Goal: Task Accomplishment & Management: Complete application form

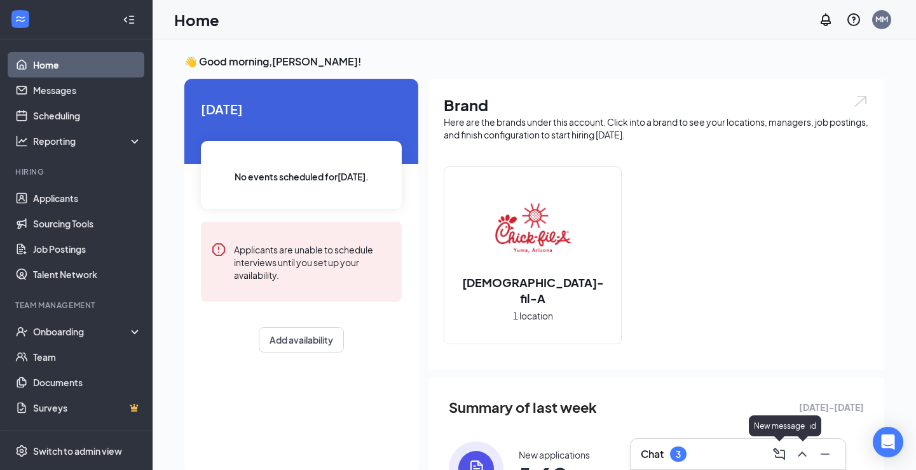
click at [797, 452] on icon "ChevronUp" at bounding box center [801, 454] width 15 height 15
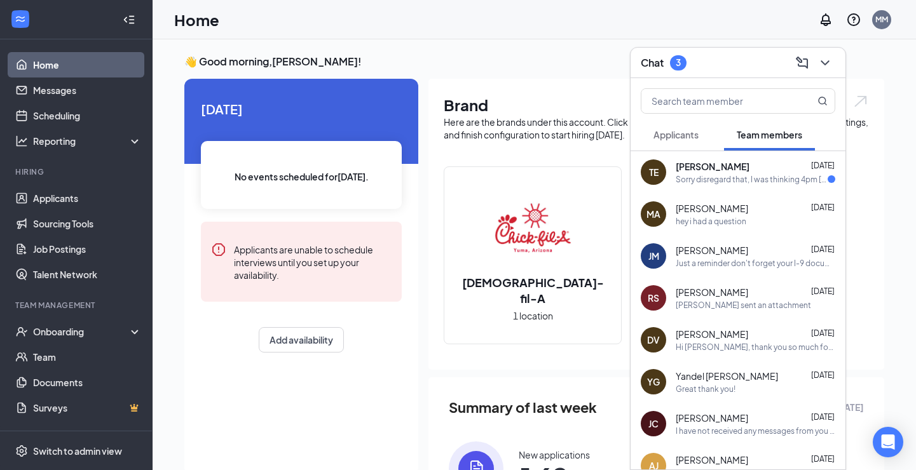
click at [700, 164] on span "[PERSON_NAME]" at bounding box center [712, 166] width 74 height 13
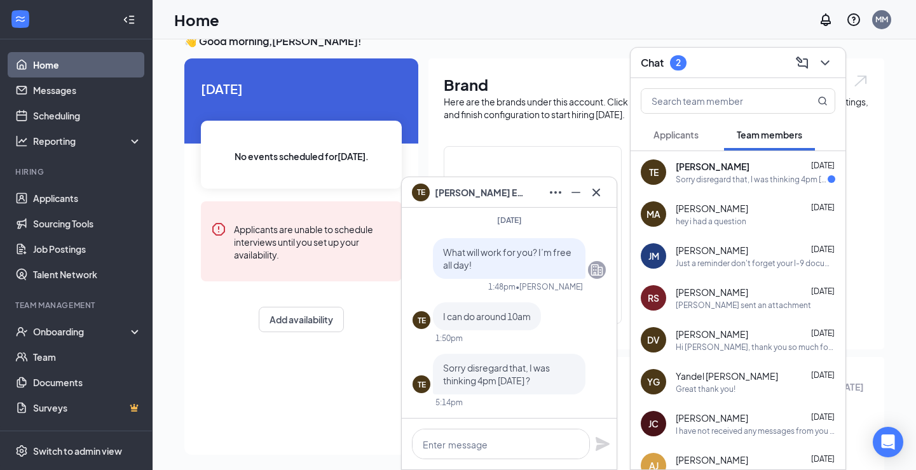
scroll to position [24, 0]
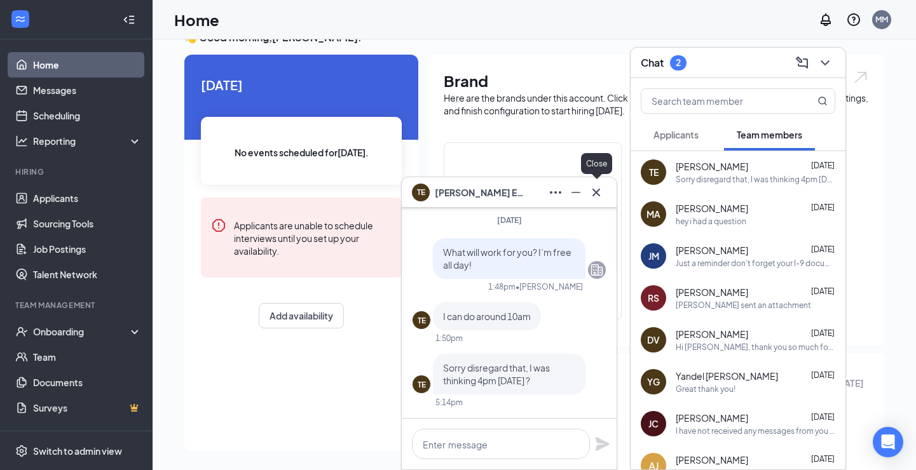
click at [592, 193] on icon "Cross" at bounding box center [595, 192] width 15 height 15
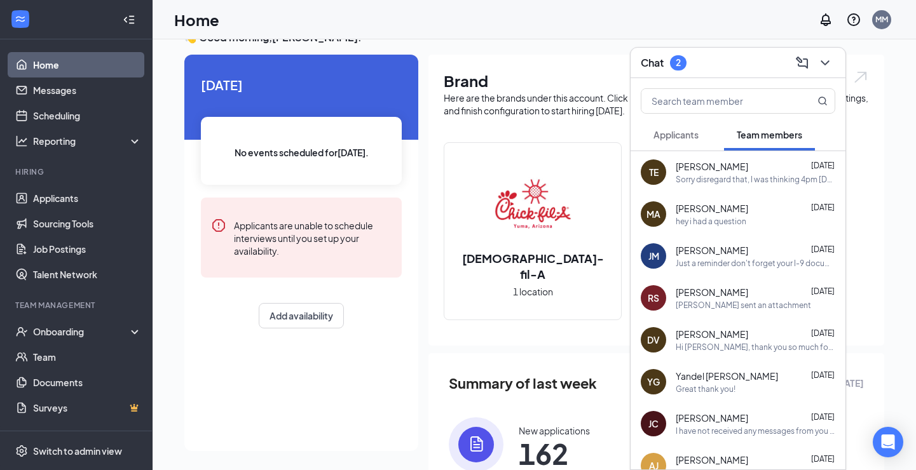
click at [692, 135] on span "Applicants" at bounding box center [675, 134] width 45 height 11
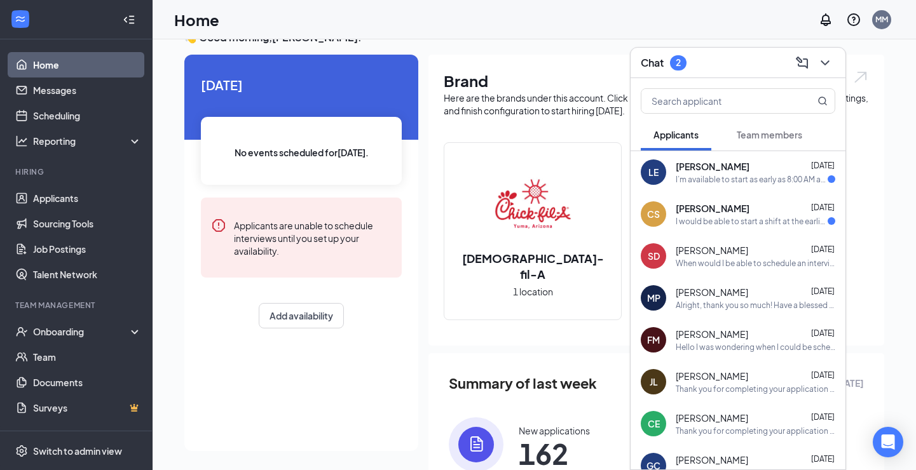
click at [700, 213] on span "[PERSON_NAME]" at bounding box center [712, 208] width 74 height 13
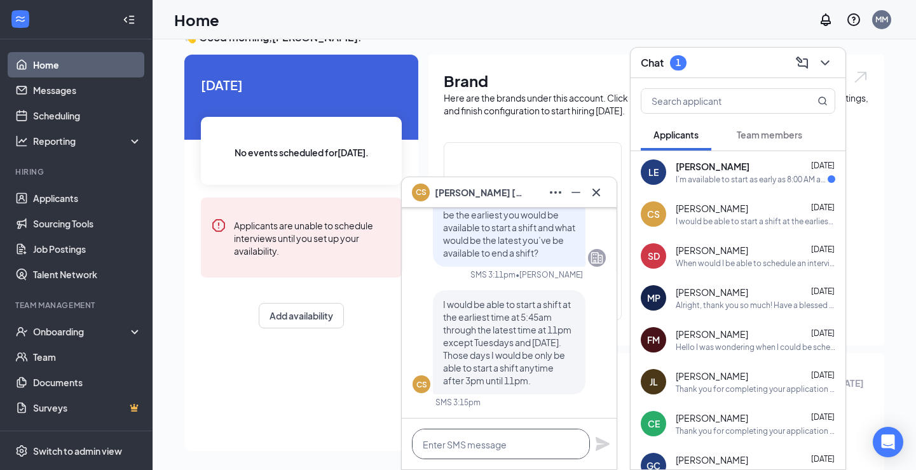
click at [522, 437] on textarea at bounding box center [501, 444] width 178 height 30
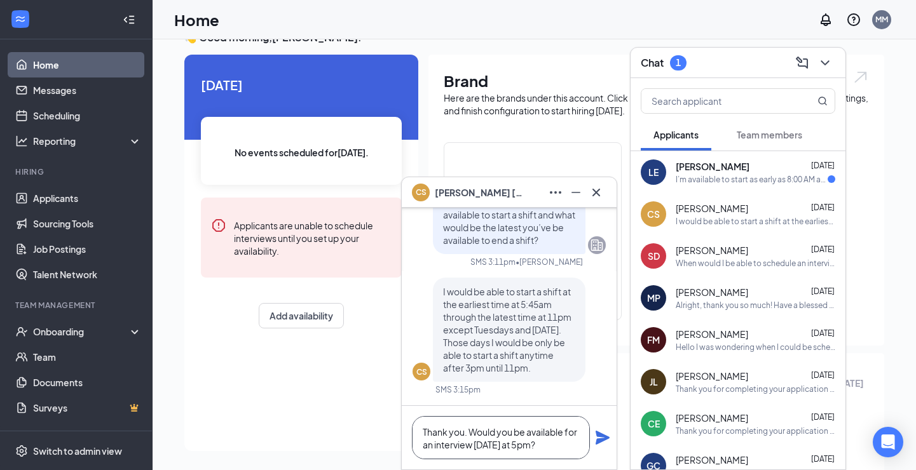
type textarea "Thank you. Would you be available for an interview [DATE] at 5pm?"
click at [600, 438] on icon "Plane" at bounding box center [602, 437] width 15 height 15
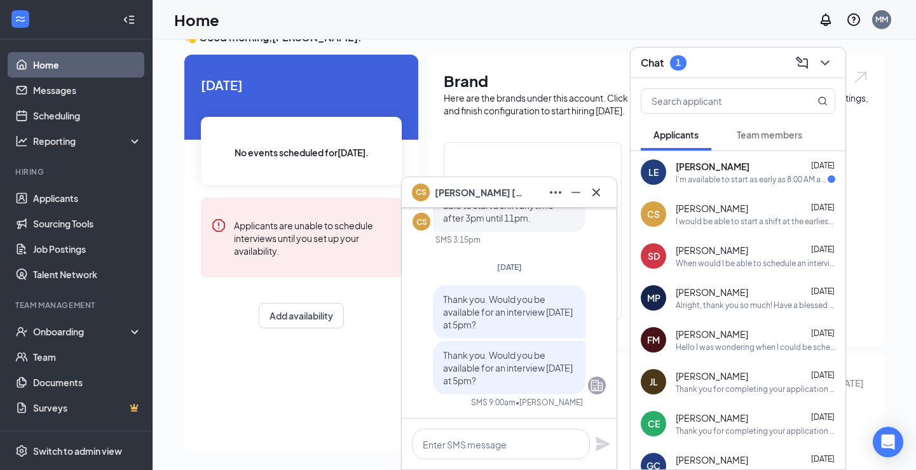
drag, startPoint x: 445, startPoint y: 353, endPoint x: 552, endPoint y: 391, distance: 113.6
click at [552, 391] on div "Thank you. Would you be available for an interview [DATE] at 5pm?" at bounding box center [509, 367] width 152 height 53
copy span "Thank you. Would you be available for an interview [DATE] at 5pm?"
click at [703, 177] on div "I’m available to start as early as 8:00 AM and stay as late as 6:00 PM, [DATE] …" at bounding box center [751, 179] width 152 height 11
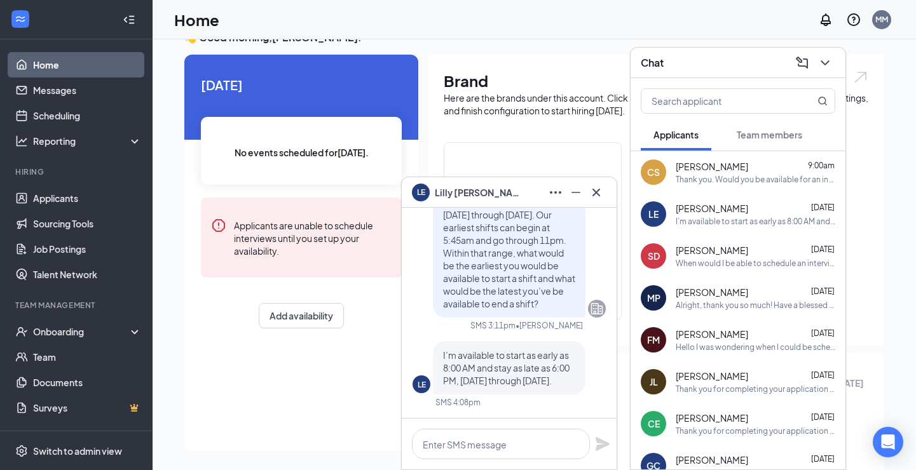
scroll to position [62, 0]
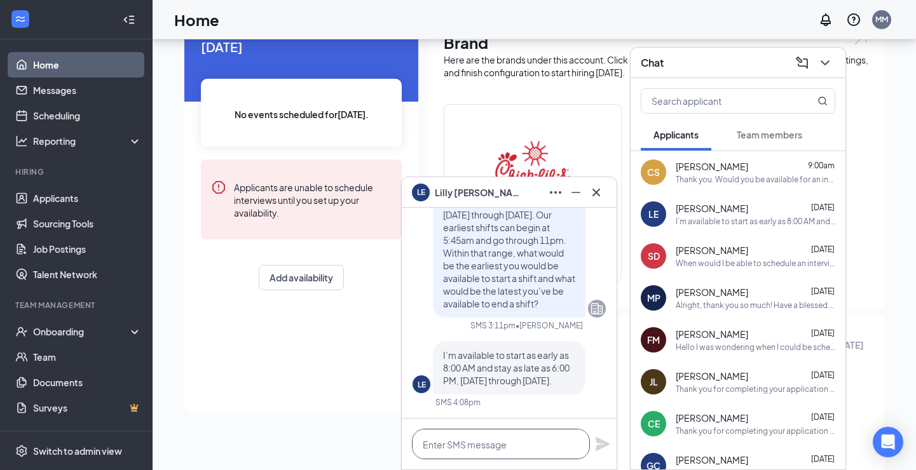
click at [492, 442] on textarea at bounding box center [501, 444] width 178 height 30
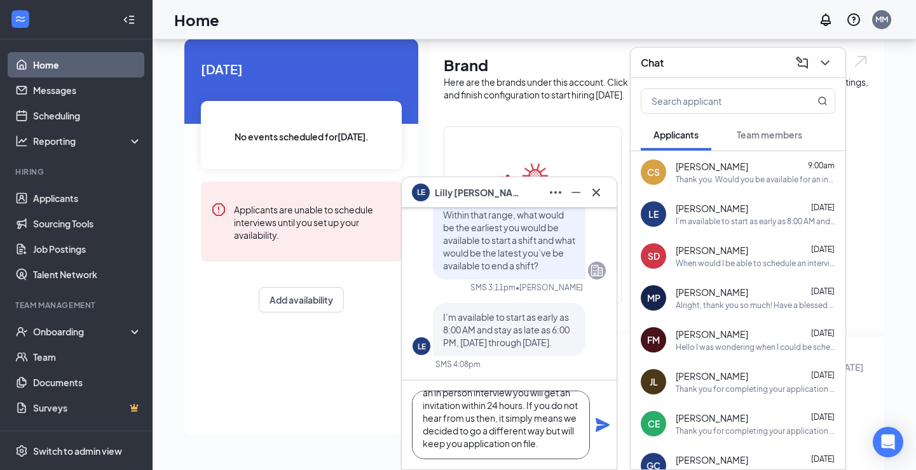
scroll to position [18, 0]
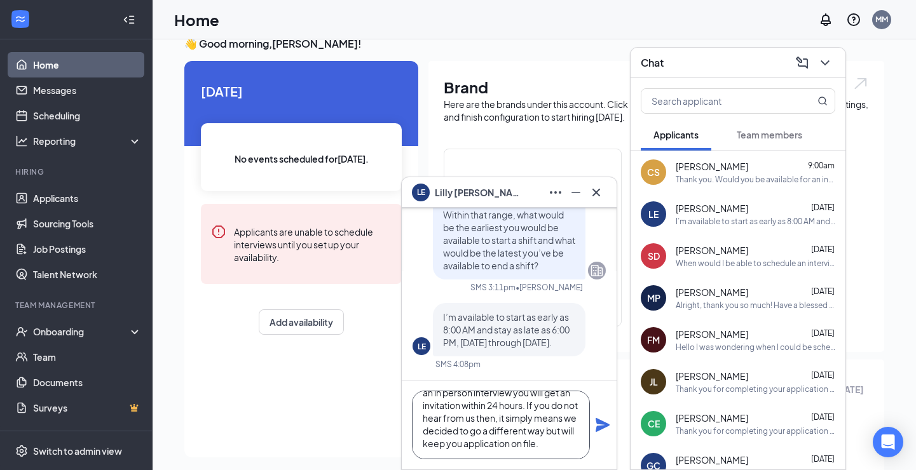
click at [564, 443] on textarea "Awesome! Thank you. If selected for an in person interview you will get an invi…" at bounding box center [501, 425] width 178 height 69
type textarea "Awesome! Thank you. If selected for an in person interview you will get an invi…"
click at [602, 424] on icon "Plane" at bounding box center [602, 425] width 14 height 14
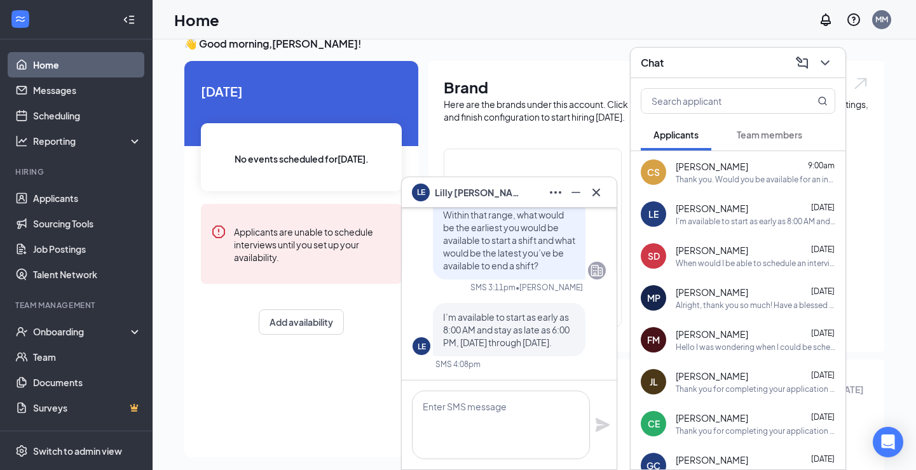
scroll to position [0, 0]
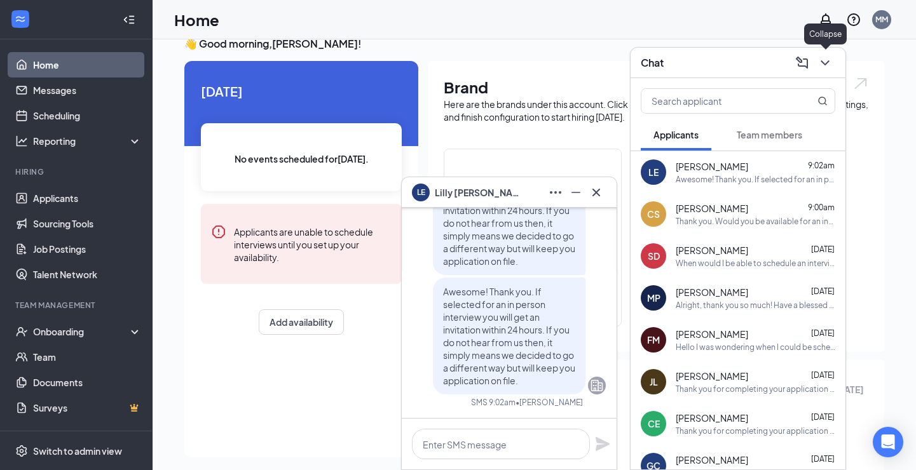
click at [827, 63] on icon "ChevronDown" at bounding box center [824, 62] width 15 height 15
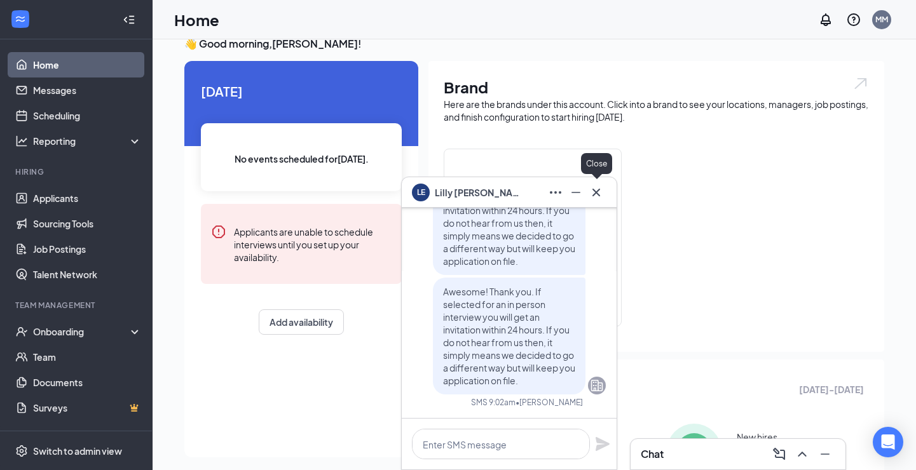
click at [595, 193] on icon "Cross" at bounding box center [596, 192] width 8 height 8
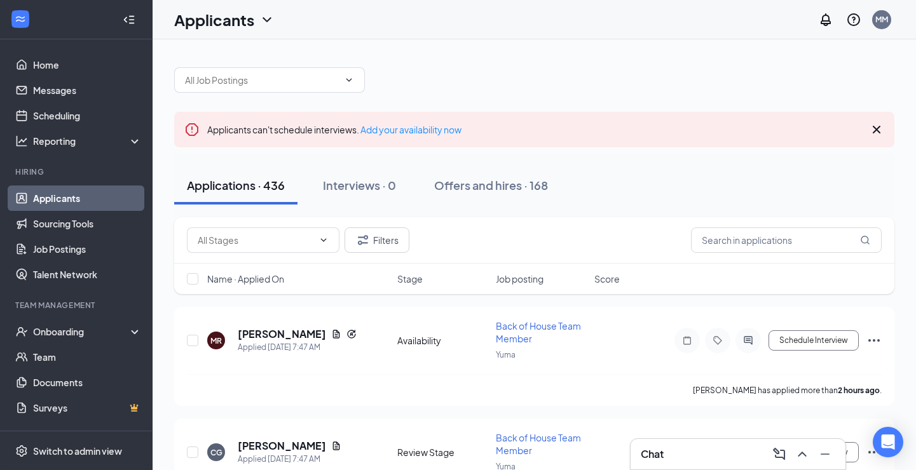
click at [510, 274] on span "Job posting" at bounding box center [520, 279] width 48 height 13
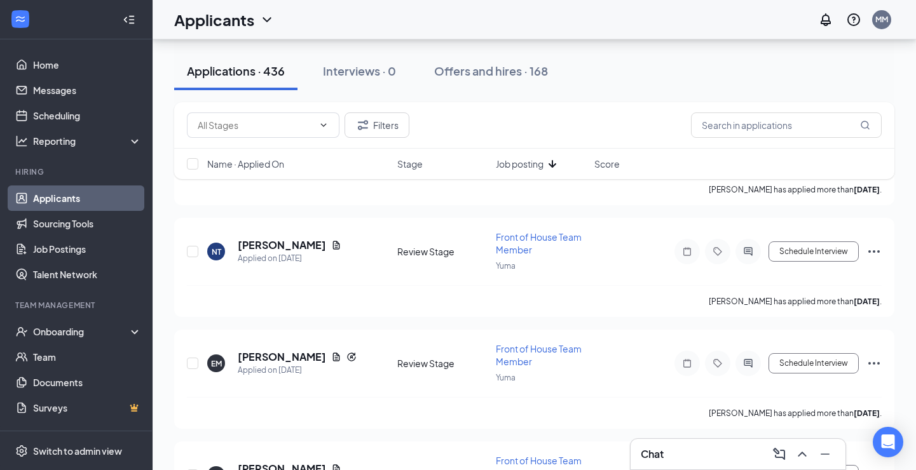
scroll to position [146, 0]
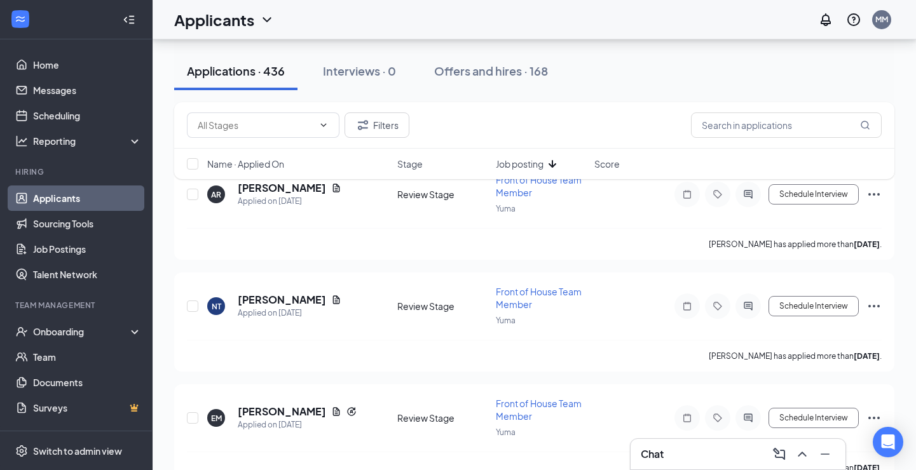
click at [248, 183] on div "Filters Name · Applied On Stage Job posting Score" at bounding box center [534, 147] width 720 height 90
click at [258, 188] on div "Filters Name · Applied On Stage Job posting Score" at bounding box center [534, 147] width 720 height 90
click at [266, 195] on div "Applied on Sep 4" at bounding box center [290, 201] width 104 height 13
click at [259, 189] on div "Filters Name · Applied On Stage Job posting Score" at bounding box center [534, 147] width 720 height 90
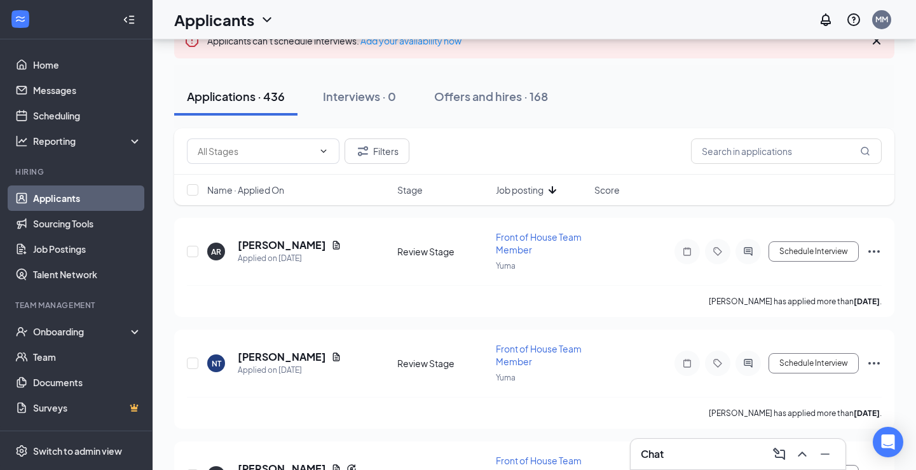
scroll to position [45, 0]
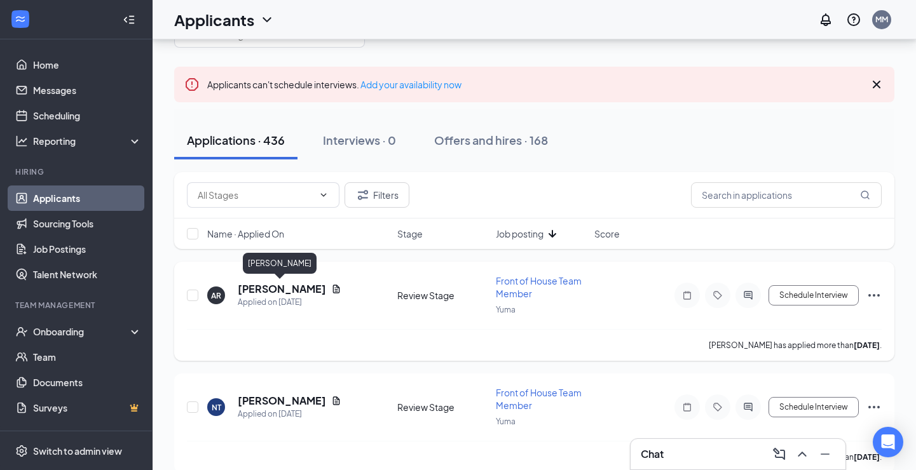
click at [276, 283] on h5 "Alya Rodriguez" at bounding box center [282, 289] width 88 height 14
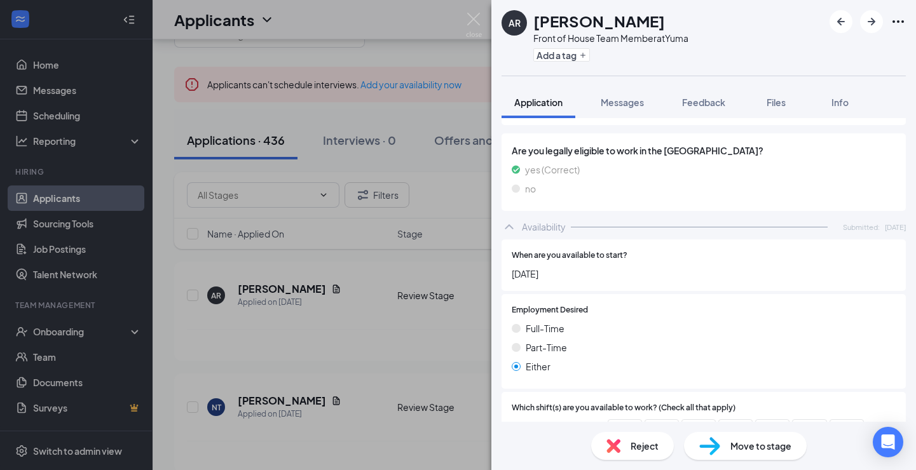
scroll to position [421, 0]
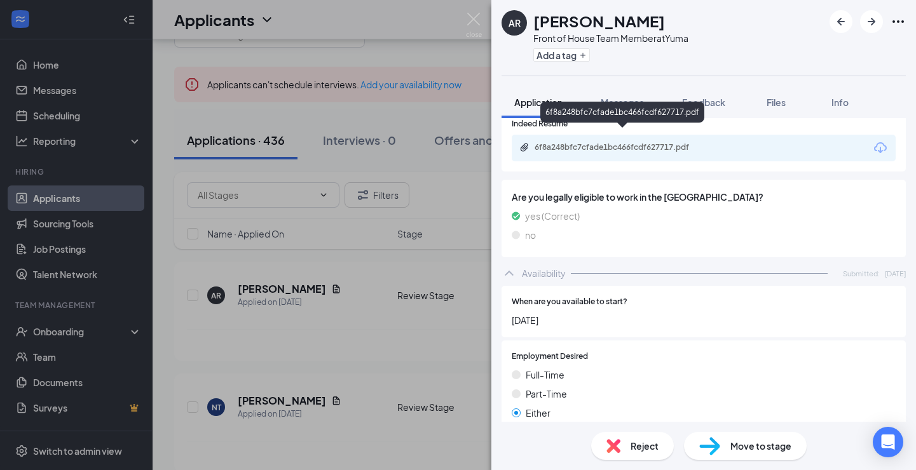
click at [570, 142] on div "6f8a248bfc7cfade1bc466fcdf627717.pdf" at bounding box center [623, 147] width 178 height 10
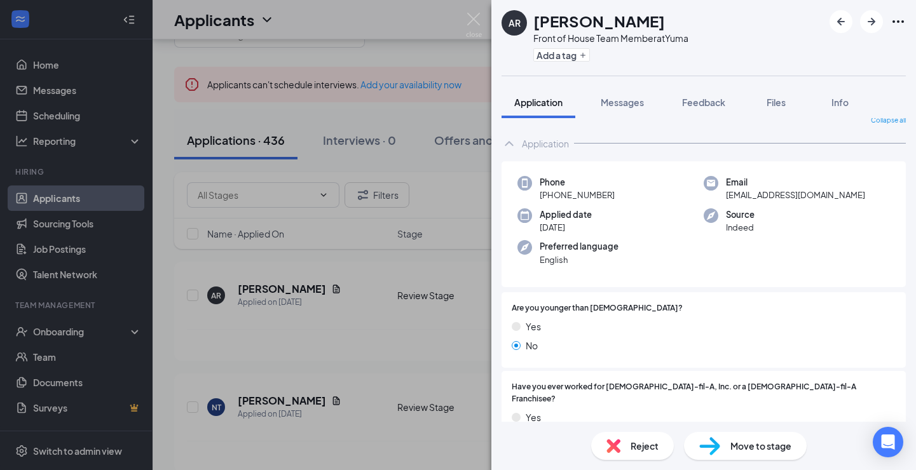
scroll to position [0, 0]
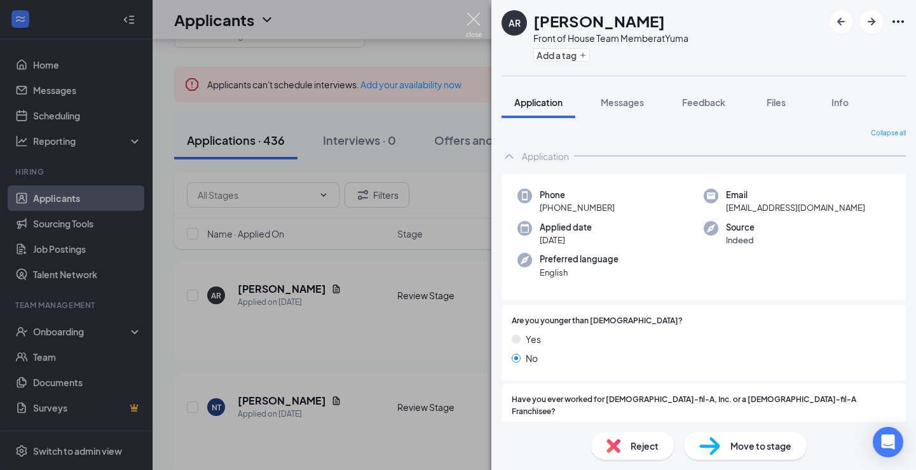
click at [474, 20] on img at bounding box center [474, 25] width 16 height 25
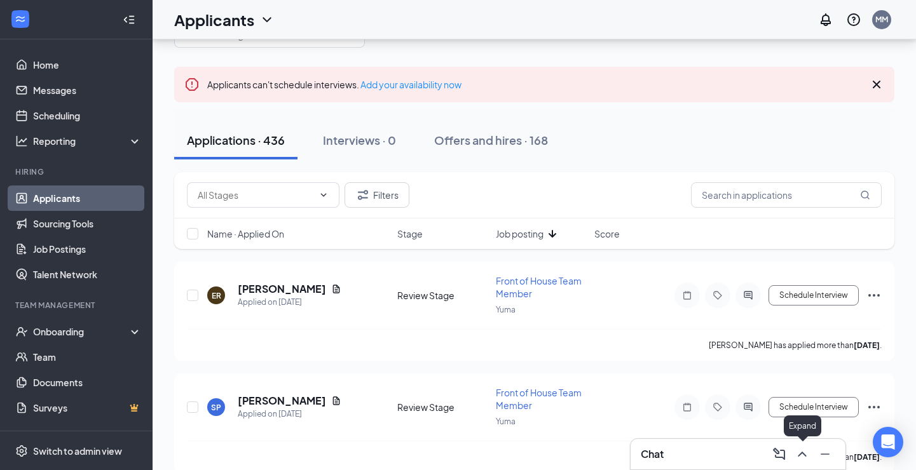
click at [804, 457] on icon "ChevronUp" at bounding box center [801, 454] width 15 height 15
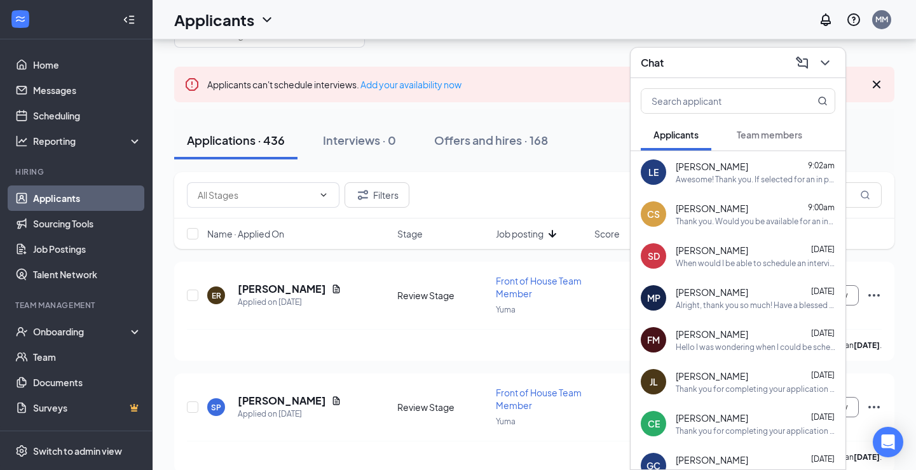
click at [726, 176] on div "Awesome! Thank you. If selected for an in person interview you will get an invi…" at bounding box center [754, 179] width 159 height 11
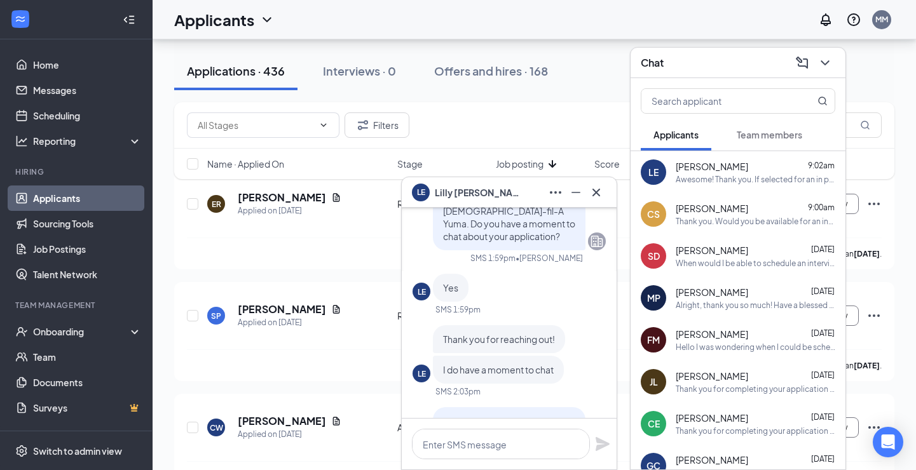
scroll to position [-612, 0]
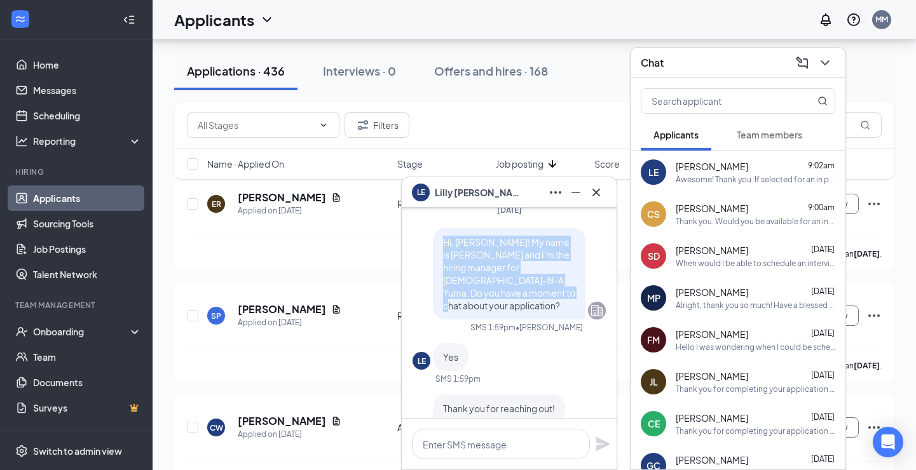
drag, startPoint x: 442, startPoint y: 251, endPoint x: 518, endPoint y: 305, distance: 94.0
click at [518, 305] on div "Hi, [PERSON_NAME]! My name is [PERSON_NAME] and I'm the hiring manager for [DEM…" at bounding box center [509, 273] width 152 height 91
copy span "Hi, [PERSON_NAME]! My name is [PERSON_NAME] and I'm the hiring manager for [DEM…"
click at [599, 189] on icon "Cross" at bounding box center [596, 192] width 8 height 8
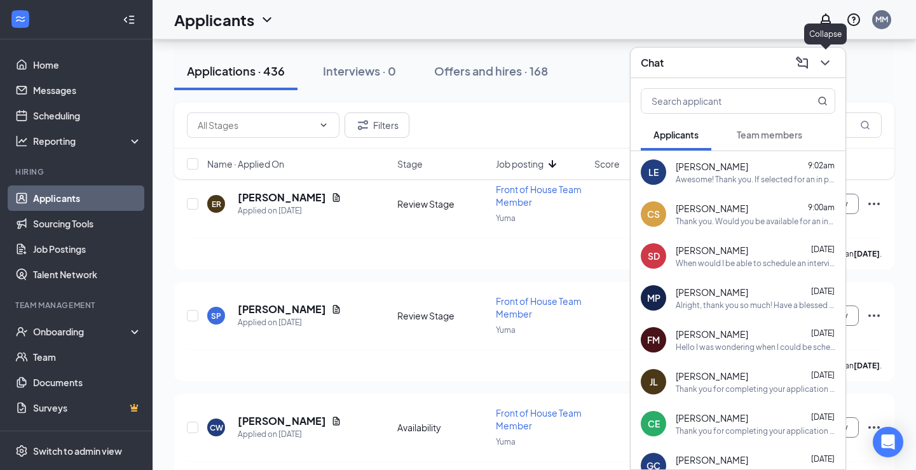
click at [824, 66] on icon "ChevronDown" at bounding box center [824, 62] width 15 height 15
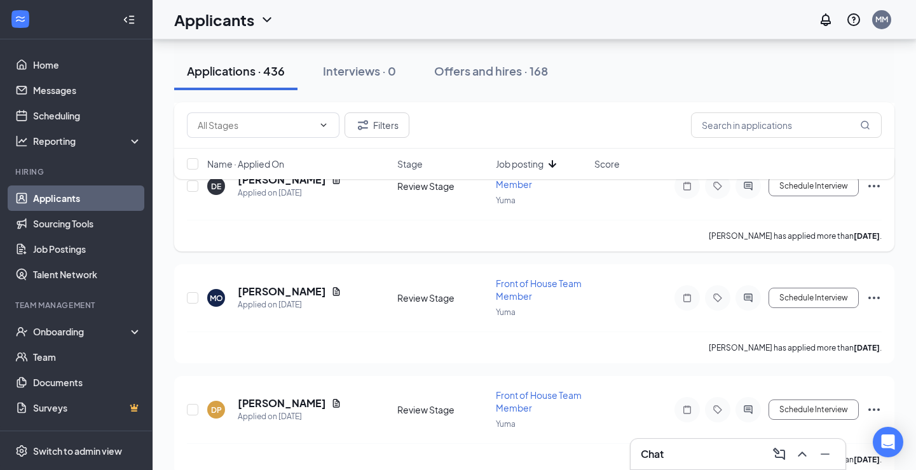
scroll to position [414, 0]
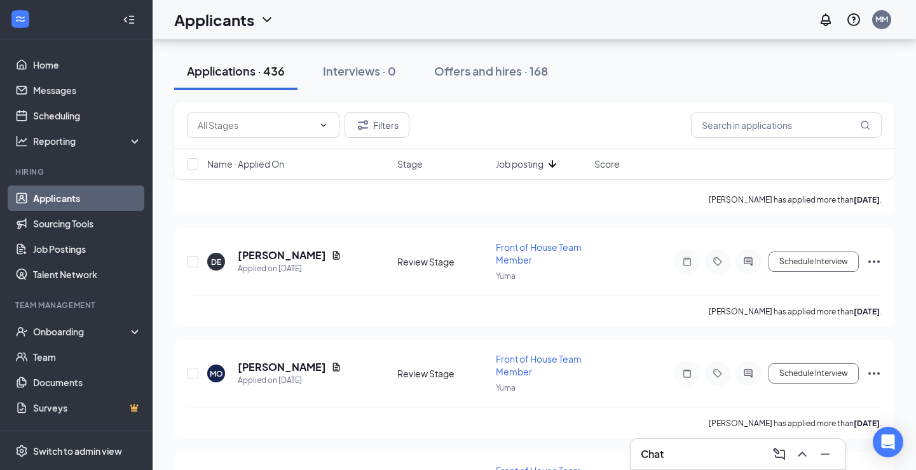
click at [538, 165] on span "Job posting" at bounding box center [520, 164] width 48 height 13
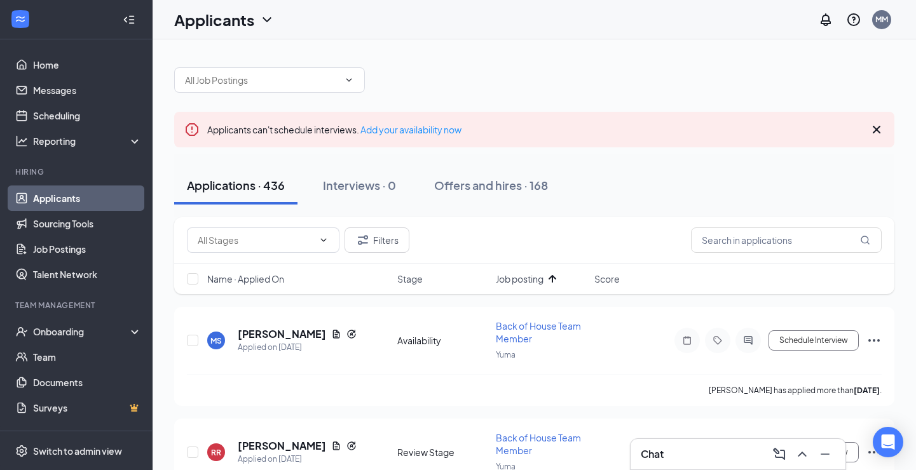
scroll to position [114, 0]
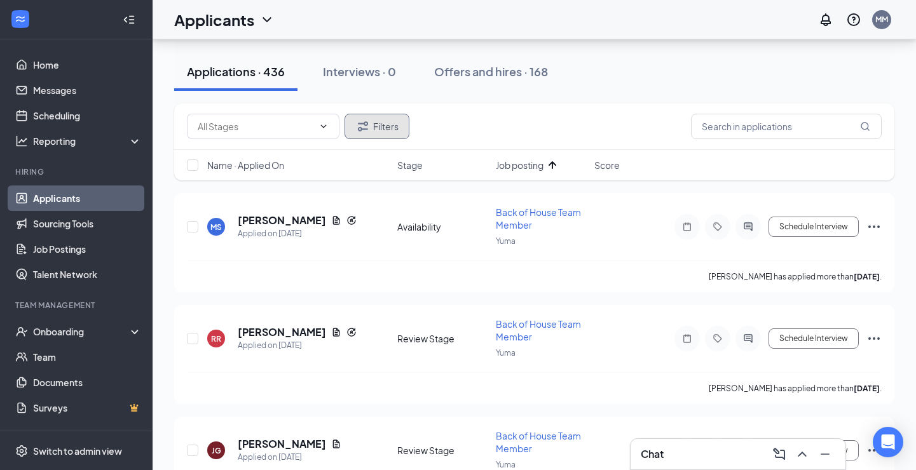
click at [384, 123] on button "Filters" at bounding box center [376, 126] width 65 height 25
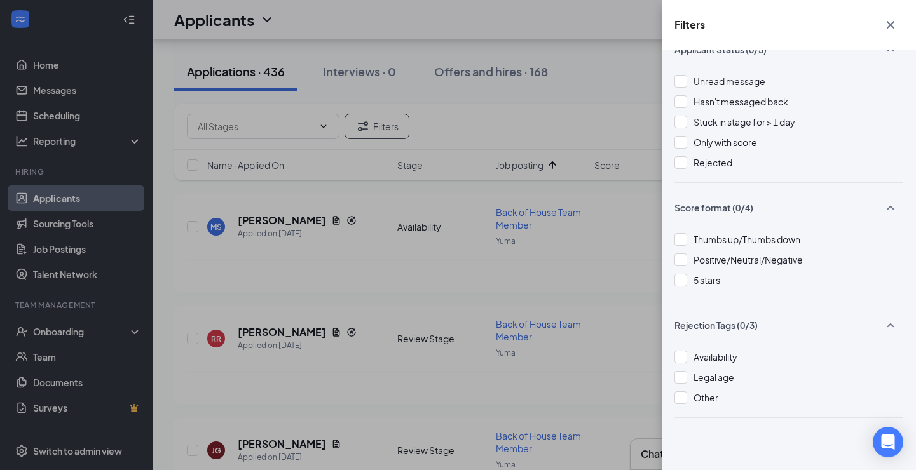
scroll to position [0, 0]
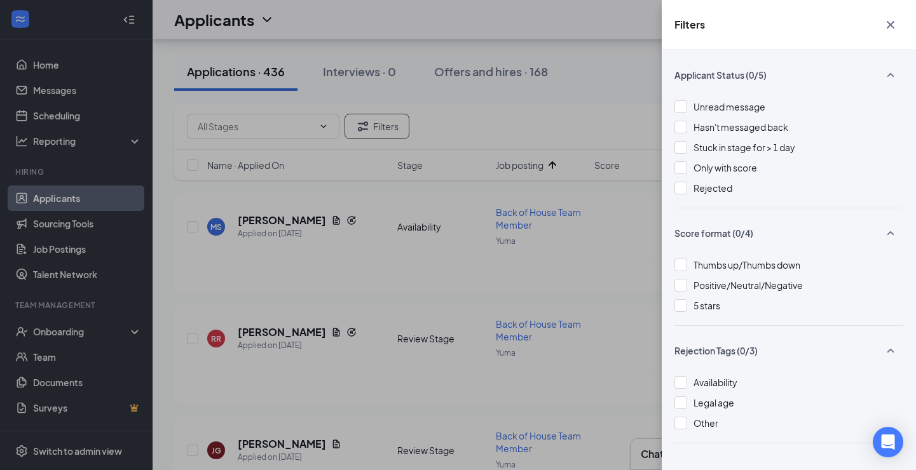
click at [888, 29] on icon "Cross" at bounding box center [890, 24] width 15 height 15
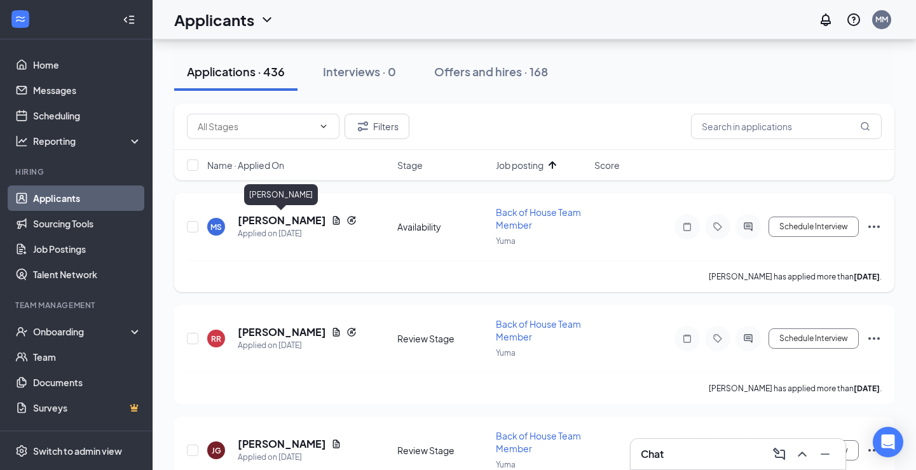
click at [272, 220] on h5 "MATTY SANCHEZ" at bounding box center [282, 220] width 88 height 14
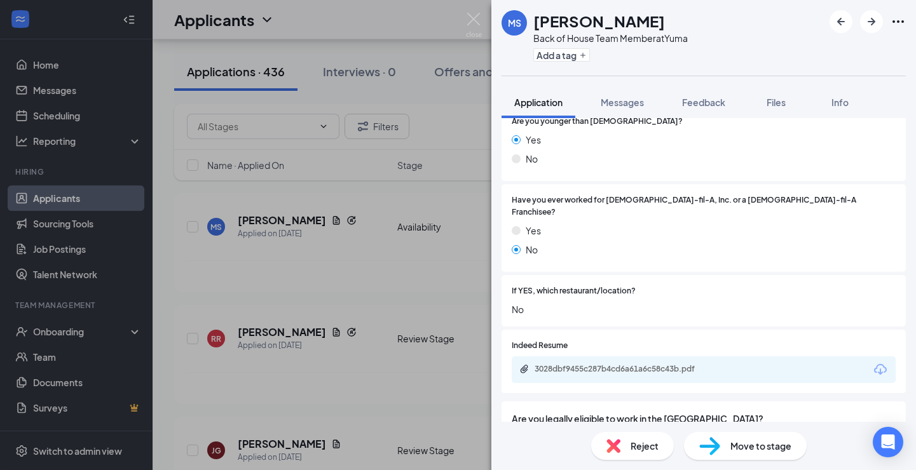
scroll to position [309, 0]
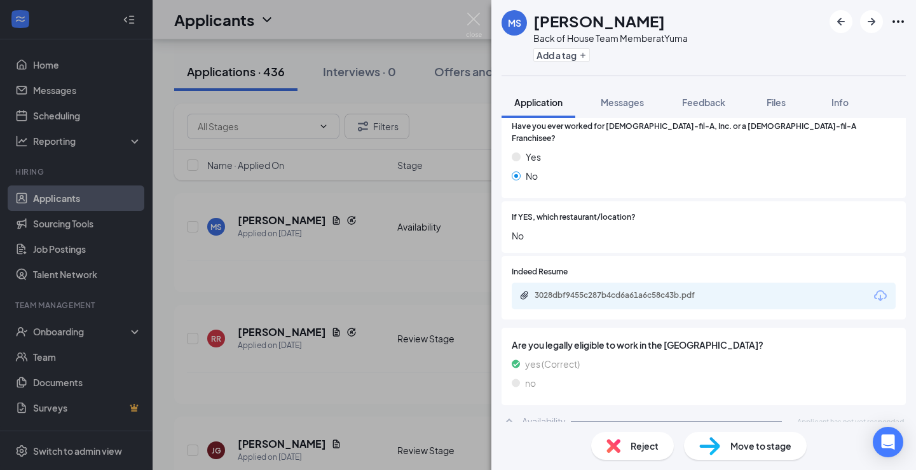
click at [654, 442] on span "Reject" at bounding box center [644, 446] width 28 height 14
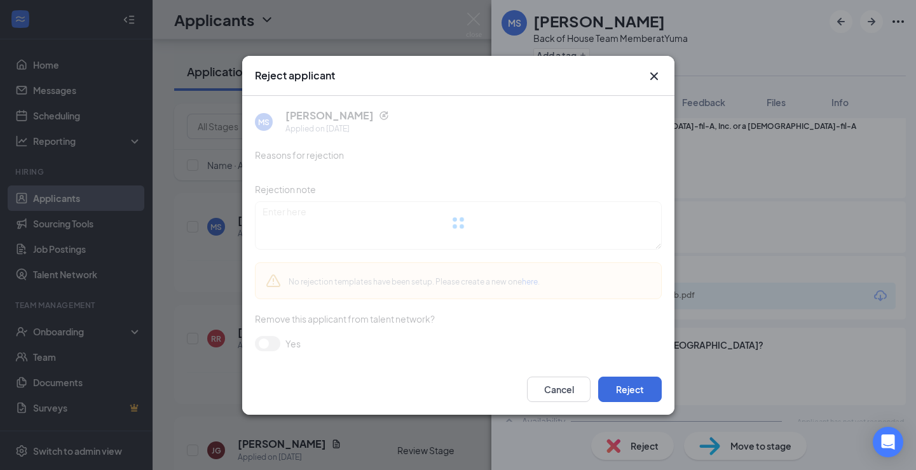
scroll to position [304, 0]
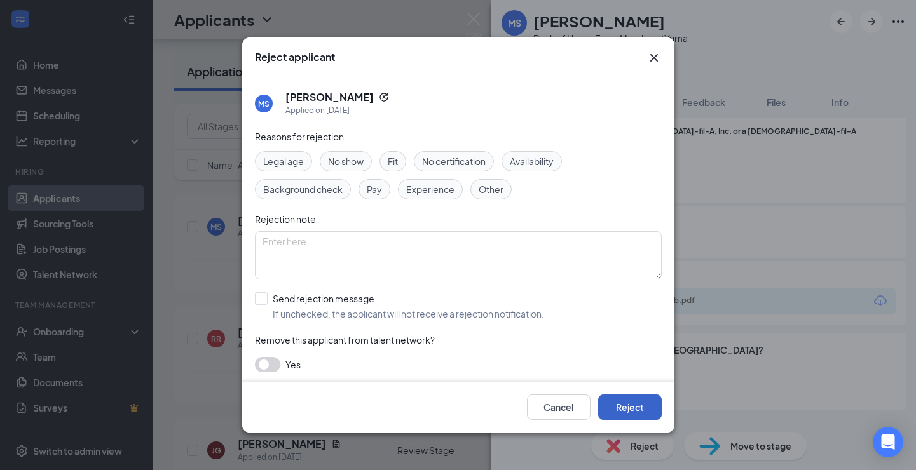
click at [640, 403] on button "Reject" at bounding box center [630, 407] width 64 height 25
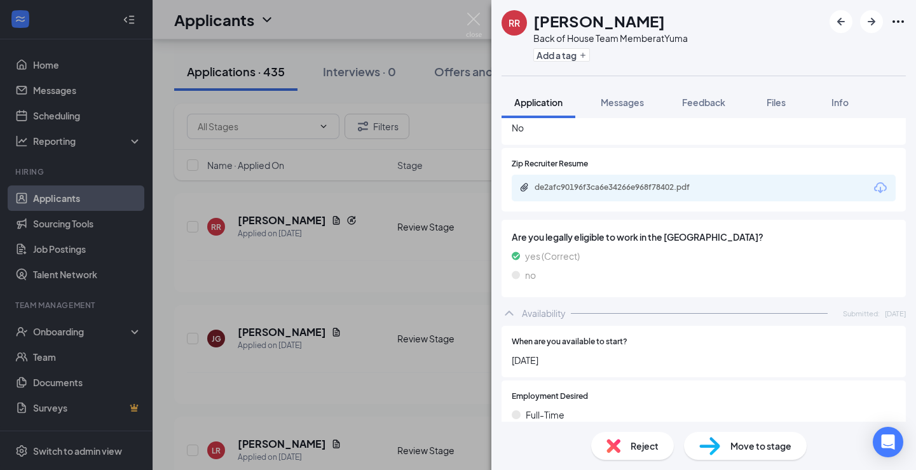
scroll to position [381, 0]
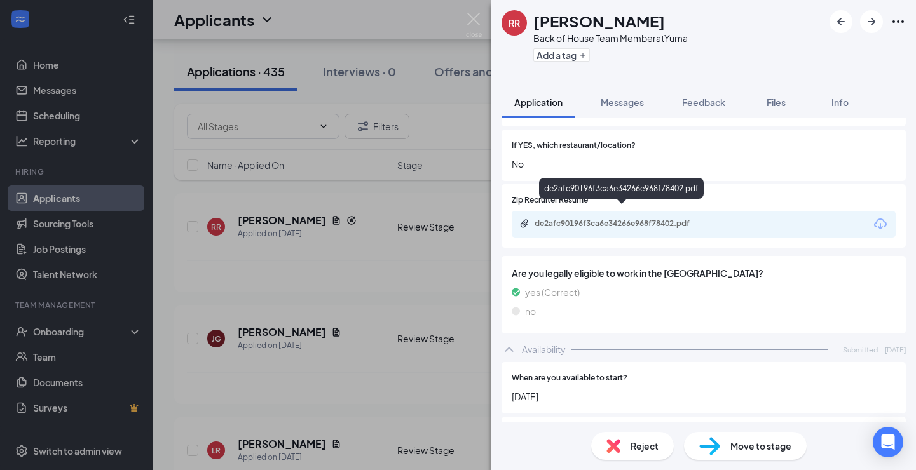
click at [619, 219] on div "de2afc90196f3ca6e34266e968f78402.pdf" at bounding box center [623, 224] width 178 height 10
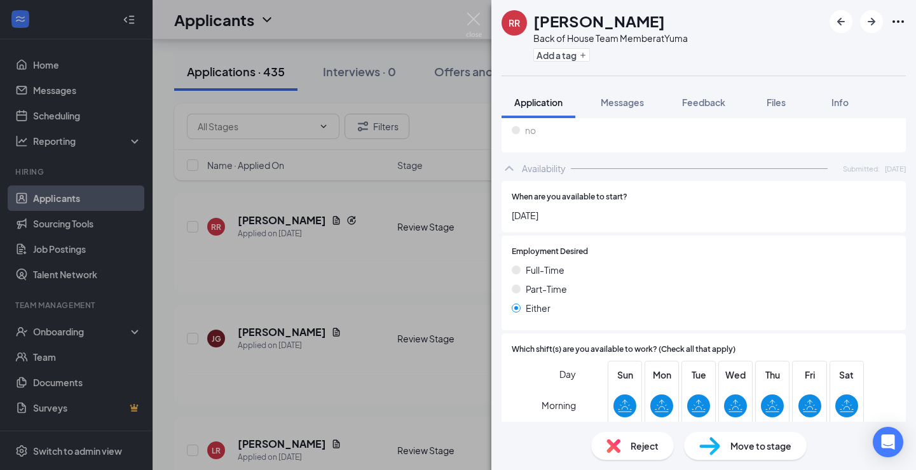
scroll to position [400, 0]
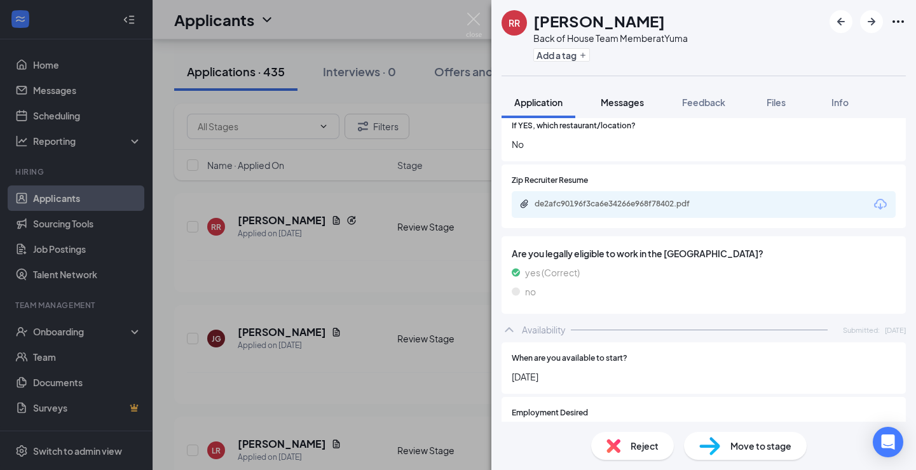
click at [625, 101] on span "Messages" at bounding box center [621, 102] width 43 height 11
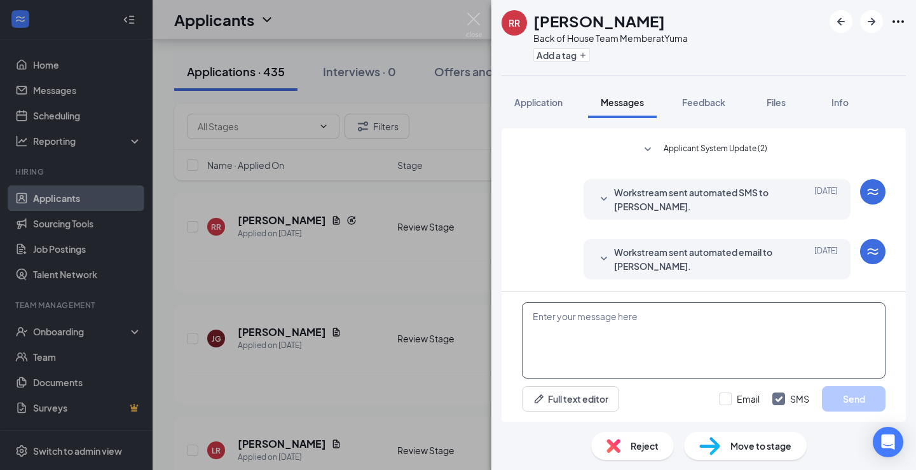
click at [565, 352] on textarea at bounding box center [703, 340] width 363 height 76
paste textarea "Hi, [PERSON_NAME]! My name is [PERSON_NAME] and I'm the hiring manager for [DEM…"
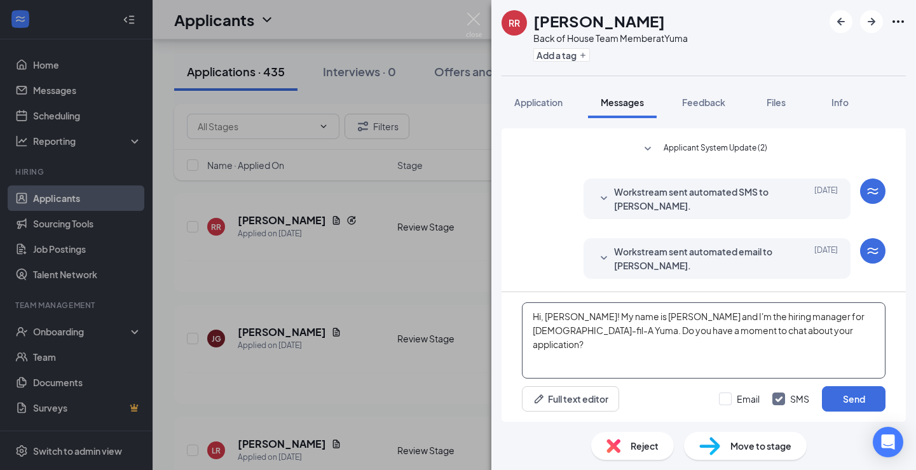
click at [560, 311] on textarea "Hi, [PERSON_NAME]! My name is [PERSON_NAME] and I'm the hiring manager for [DEM…" at bounding box center [703, 340] width 363 height 76
type textarea "Hi, Rudy! My name is Melissa and I'm the hiring manager for Chick-fil-A Yuma. D…"
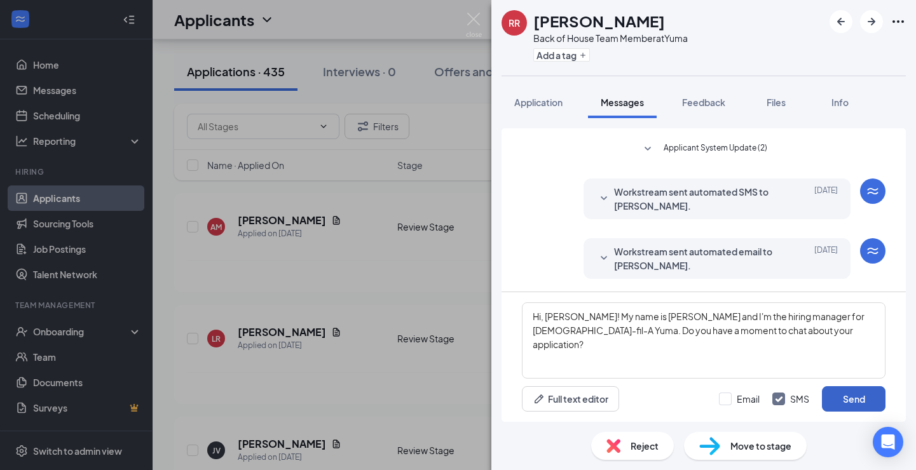
click at [848, 394] on button "Send" at bounding box center [854, 398] width 64 height 25
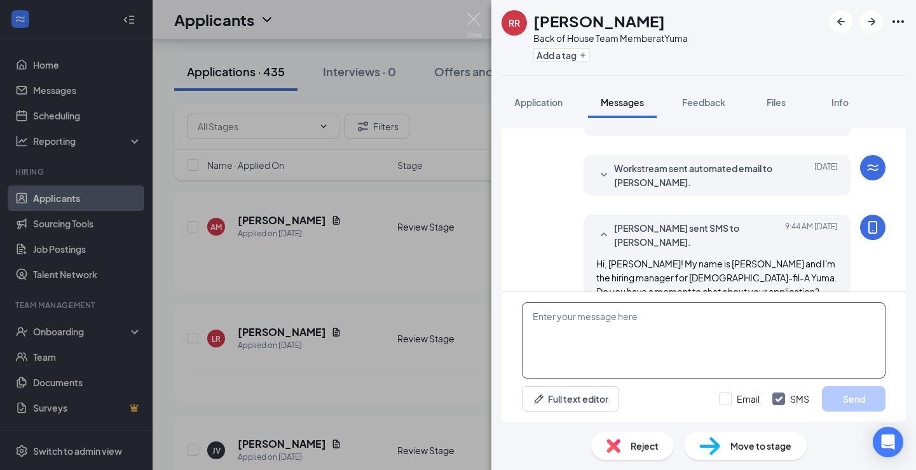
scroll to position [246, 0]
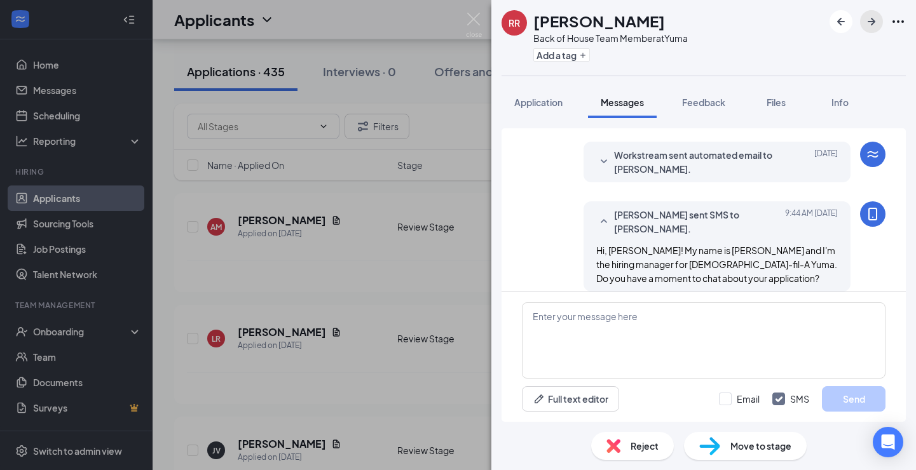
click at [872, 20] on icon "ArrowRight" at bounding box center [871, 22] width 8 height 8
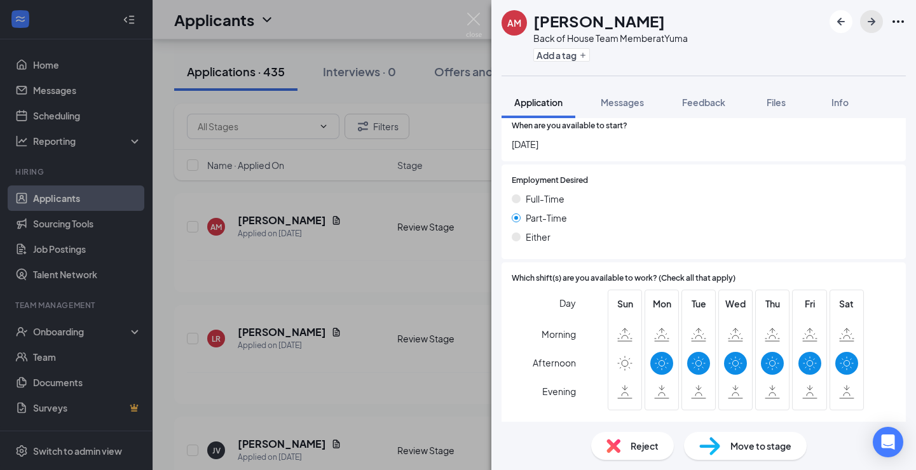
scroll to position [706, 0]
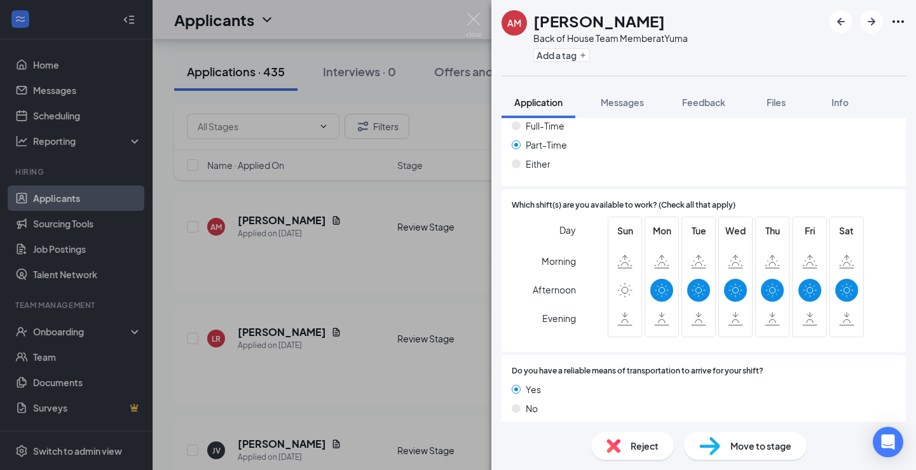
click at [637, 442] on span "Reject" at bounding box center [644, 446] width 28 height 14
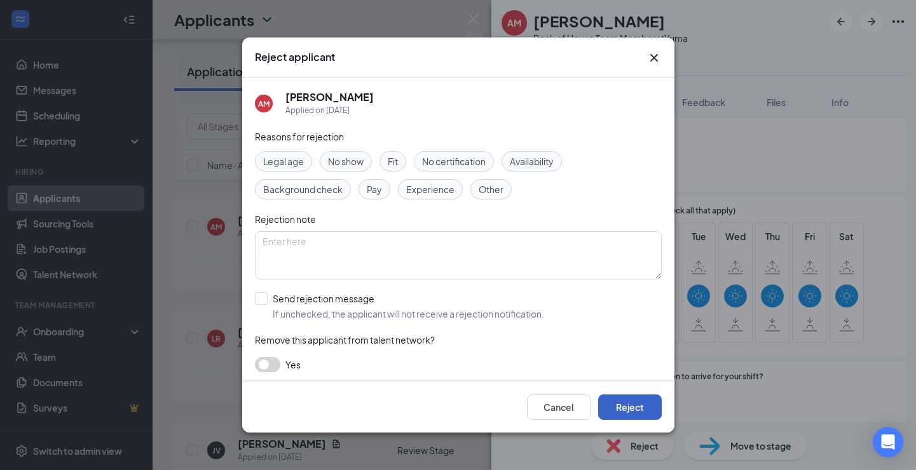
click at [642, 403] on button "Reject" at bounding box center [630, 407] width 64 height 25
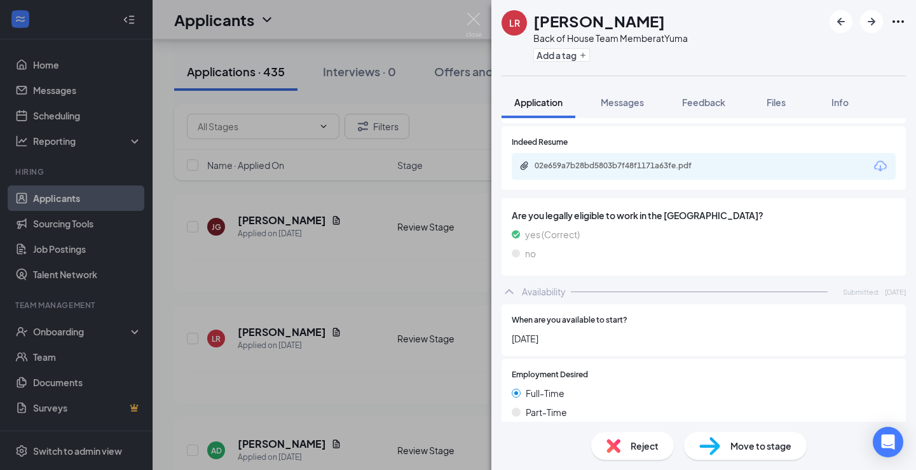
scroll to position [279, 0]
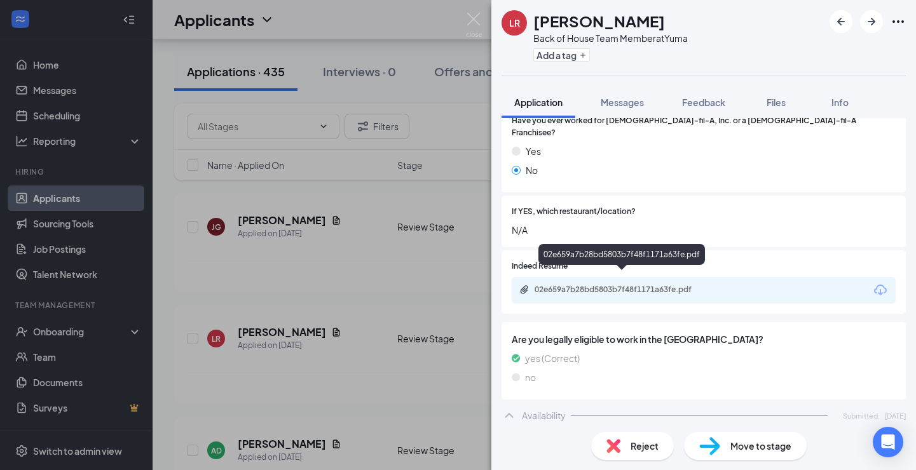
click at [642, 285] on div "02e659a7b28bd5803b7f48f1171a63fe.pdf" at bounding box center [623, 290] width 178 height 10
click at [654, 449] on span "Reject" at bounding box center [644, 446] width 28 height 14
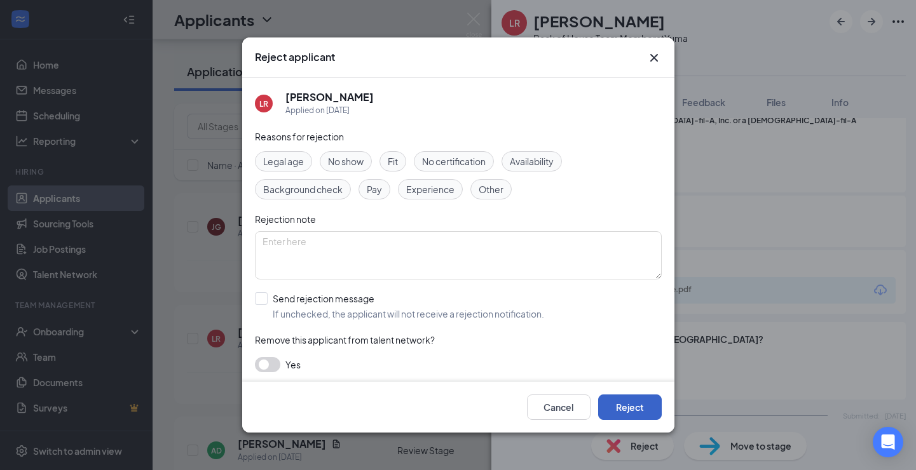
click at [641, 402] on button "Reject" at bounding box center [630, 407] width 64 height 25
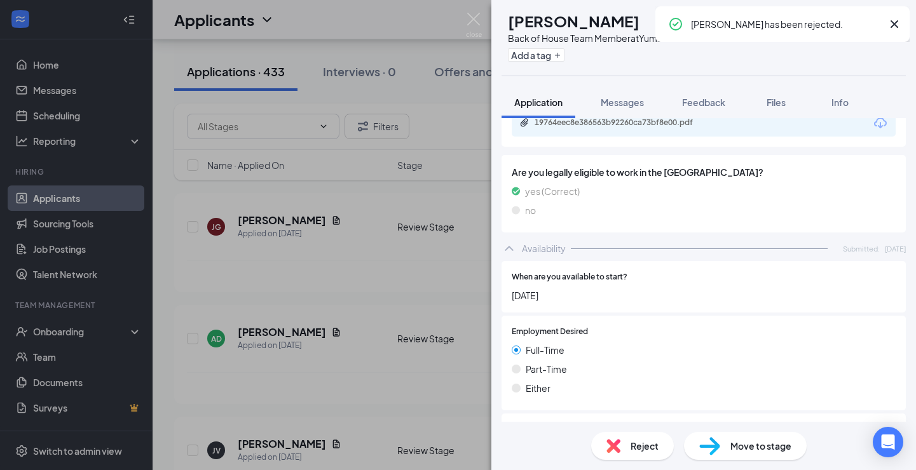
scroll to position [426, 0]
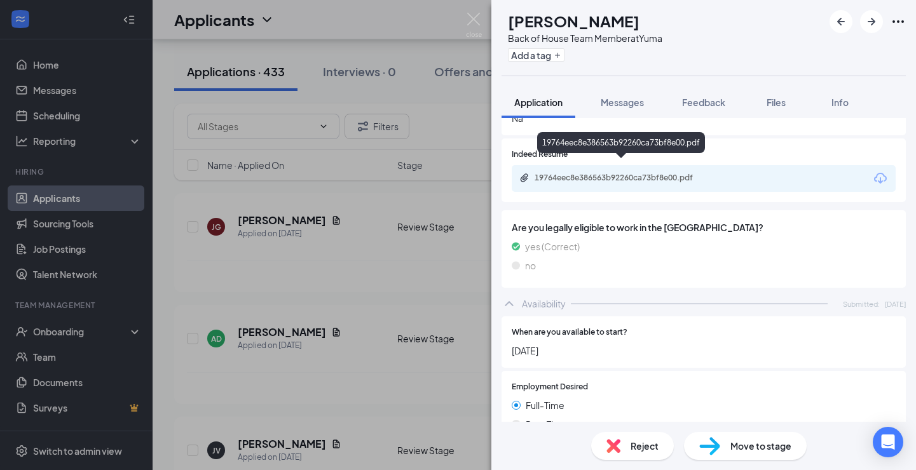
click at [632, 173] on div "19764eec8e386563b92260ca73bf8e00.pdf" at bounding box center [623, 178] width 178 height 10
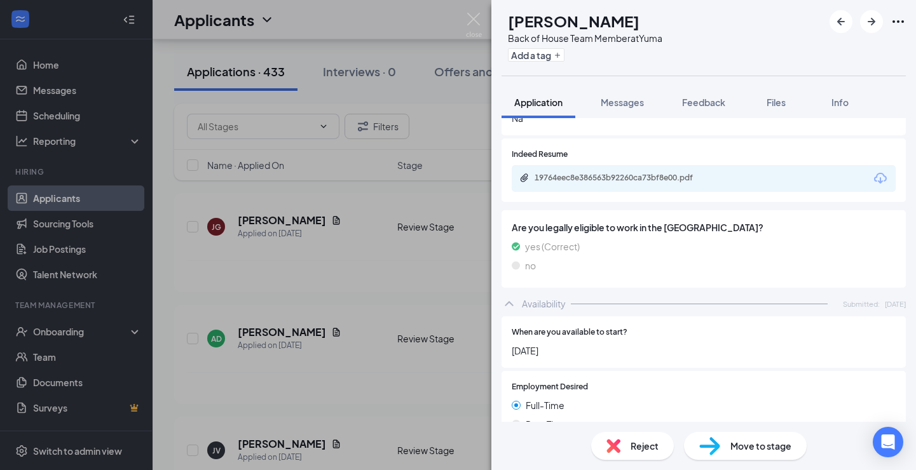
click at [644, 447] on span "Reject" at bounding box center [644, 446] width 28 height 14
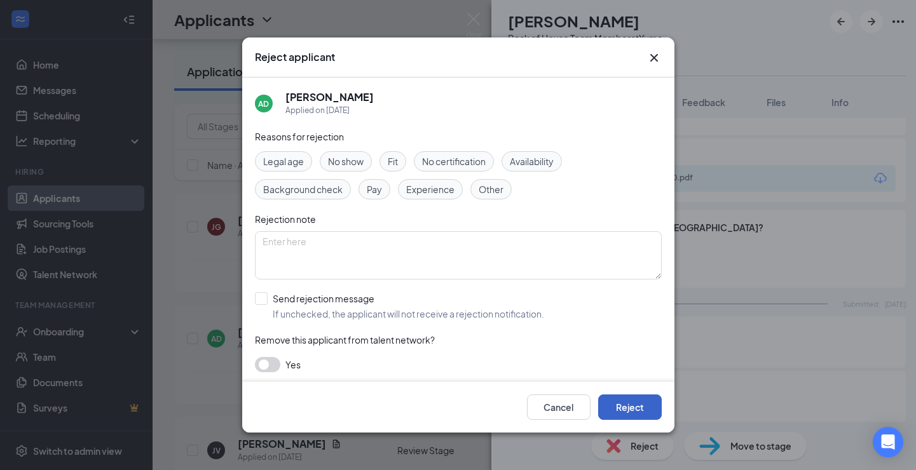
click at [648, 408] on button "Reject" at bounding box center [630, 407] width 64 height 25
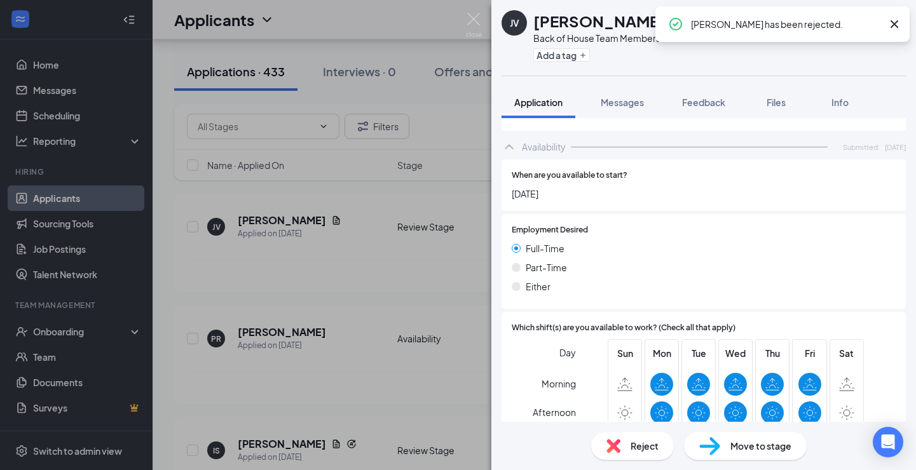
scroll to position [626, 0]
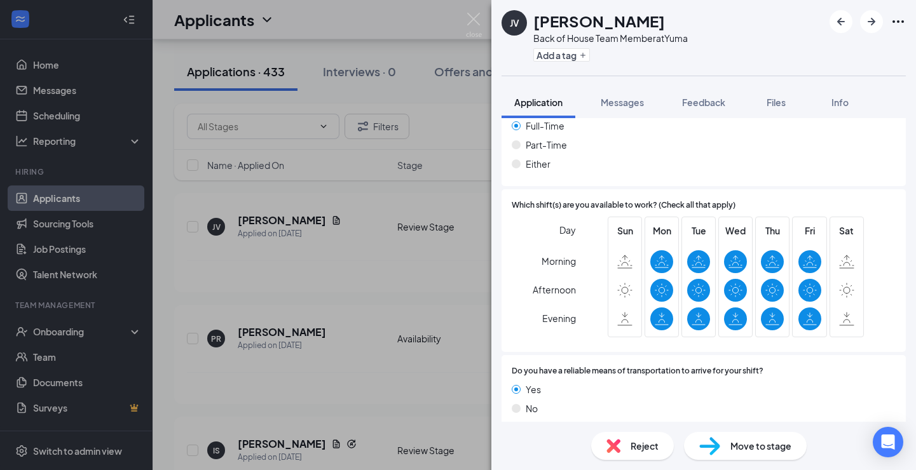
click at [639, 442] on span "Reject" at bounding box center [644, 446] width 28 height 14
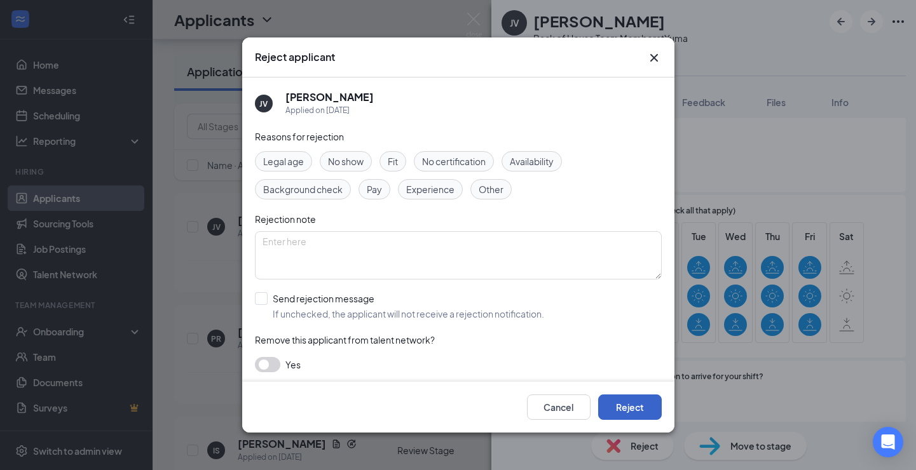
click at [632, 411] on button "Reject" at bounding box center [630, 407] width 64 height 25
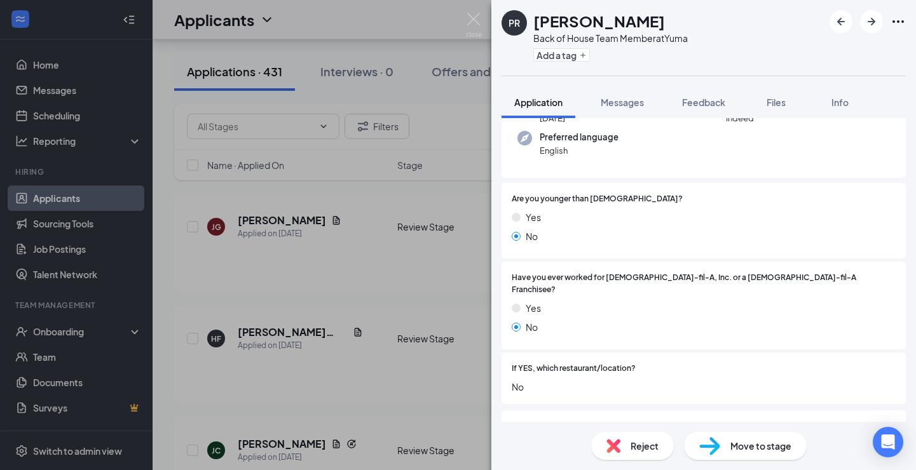
scroll to position [205, 0]
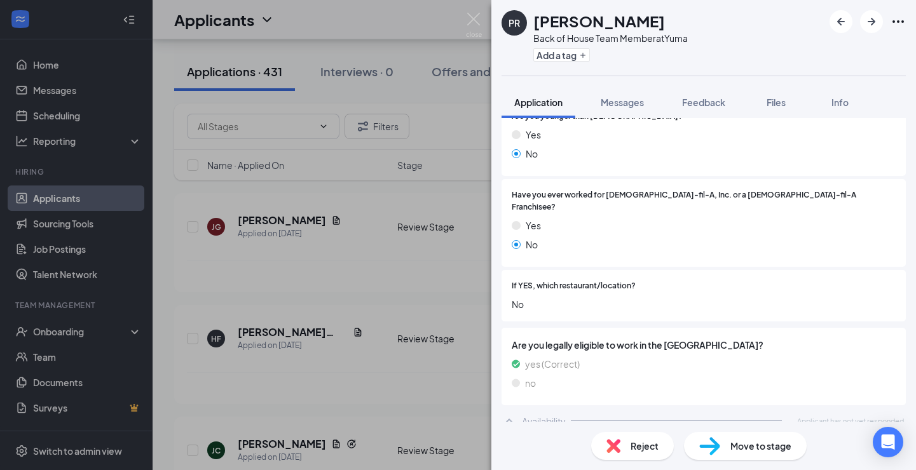
click at [630, 437] on div "Reject" at bounding box center [632, 446] width 83 height 28
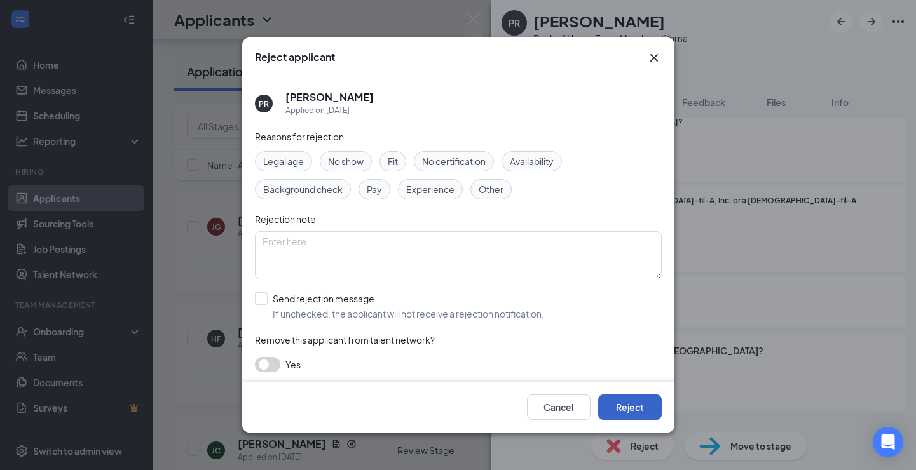
click at [632, 412] on button "Reject" at bounding box center [630, 407] width 64 height 25
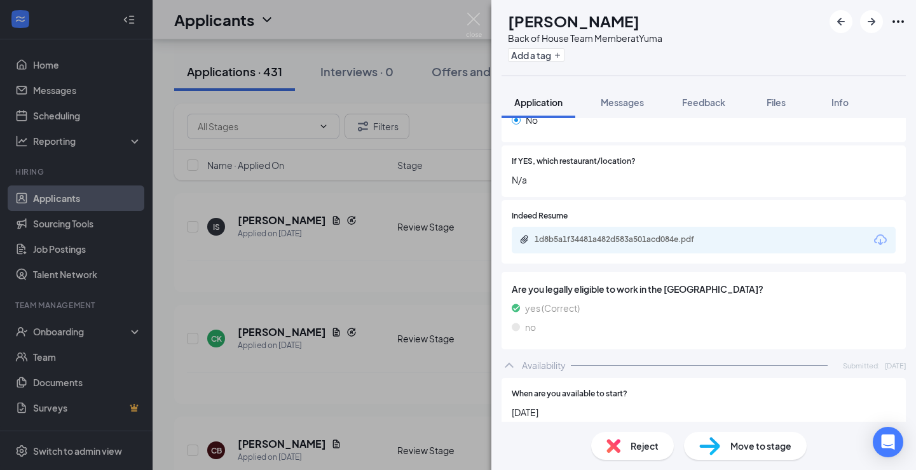
scroll to position [258, 0]
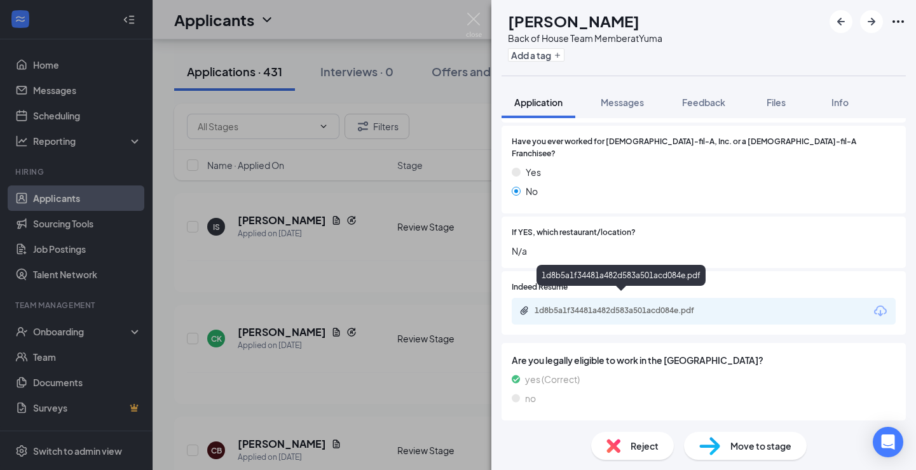
click at [627, 306] on div "1d8b5a1f34481a482d583a501acd084e.pdf" at bounding box center [623, 311] width 178 height 10
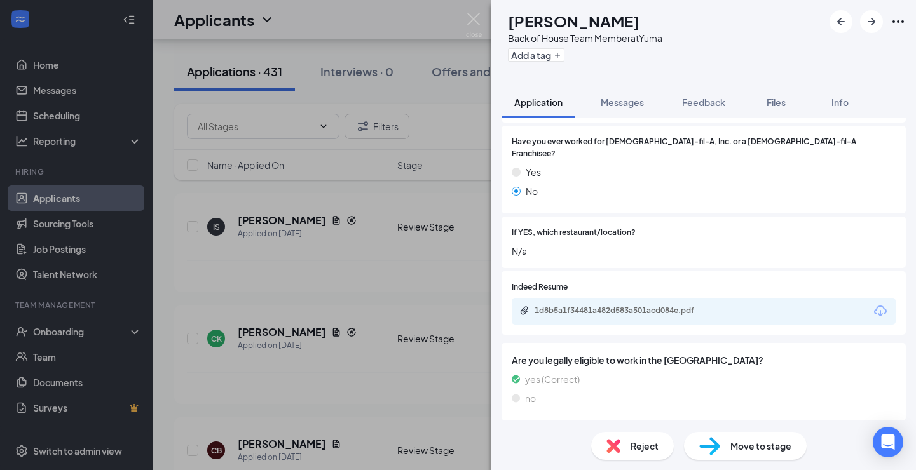
click at [630, 443] on span "Reject" at bounding box center [644, 446] width 28 height 14
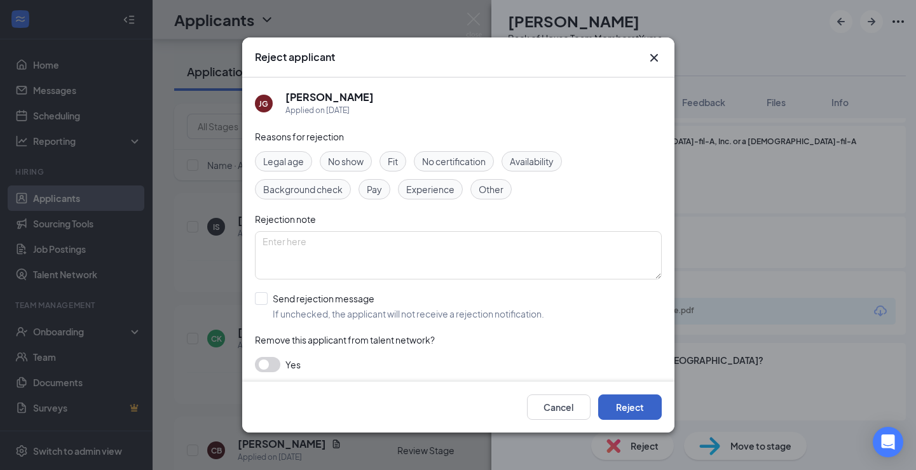
click at [616, 399] on button "Reject" at bounding box center [630, 407] width 64 height 25
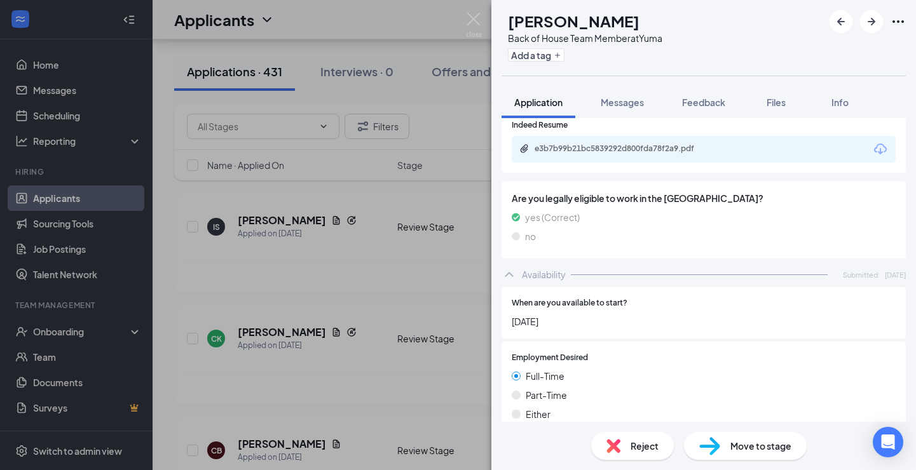
scroll to position [320, 0]
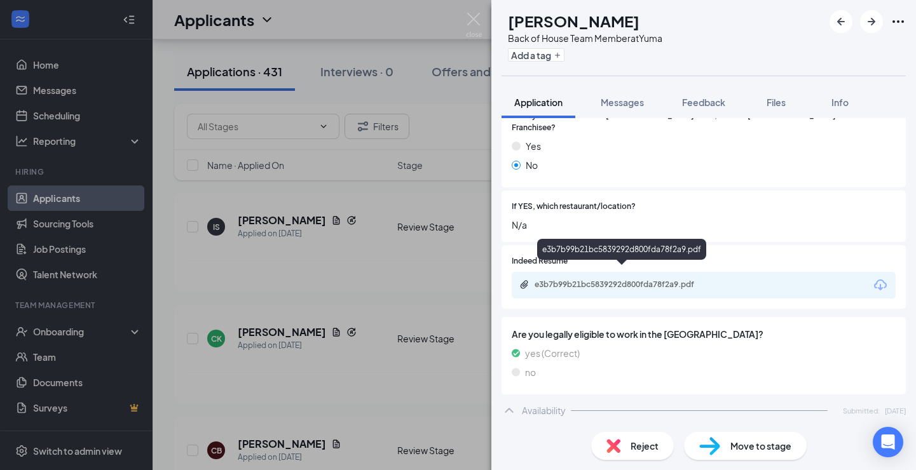
click at [606, 280] on div "e3b7b99b21bc5839292d800fda78f2a9.pdf" at bounding box center [622, 286] width 206 height 12
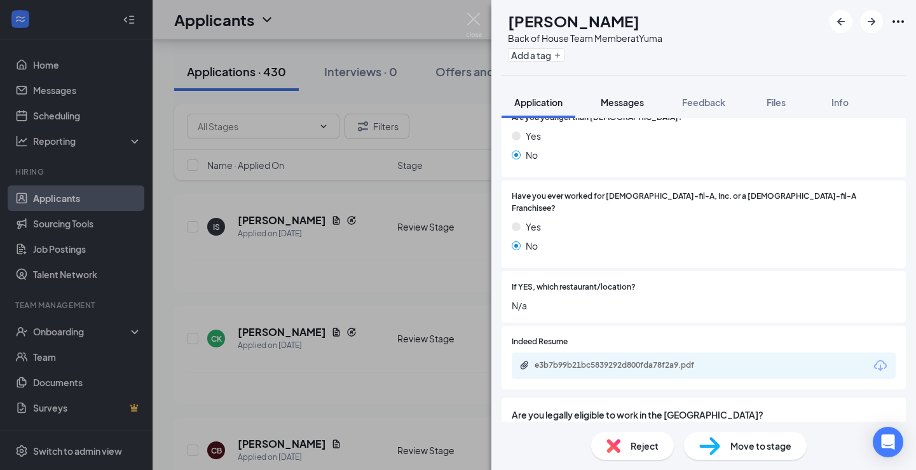
scroll to position [168, 0]
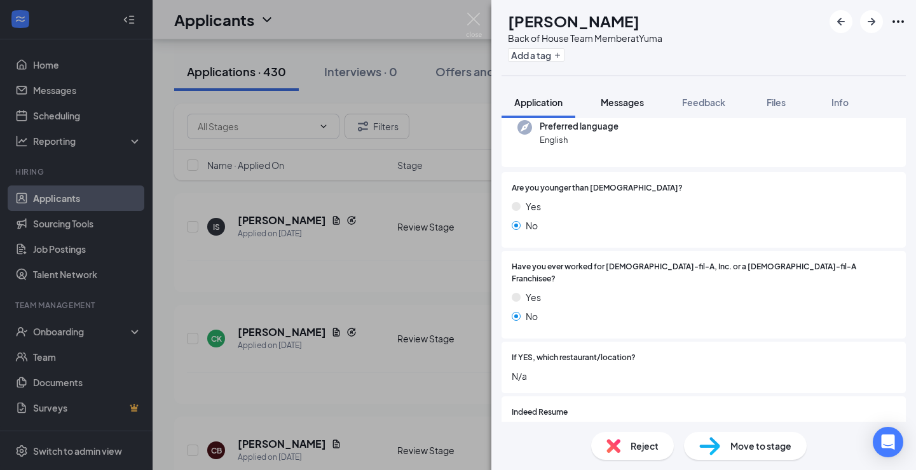
click at [611, 97] on span "Messages" at bounding box center [621, 102] width 43 height 11
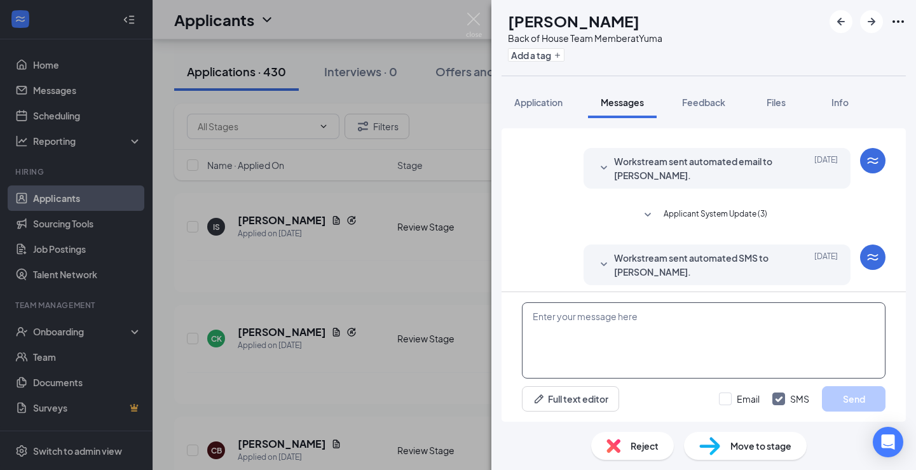
click at [569, 335] on textarea at bounding box center [703, 340] width 363 height 76
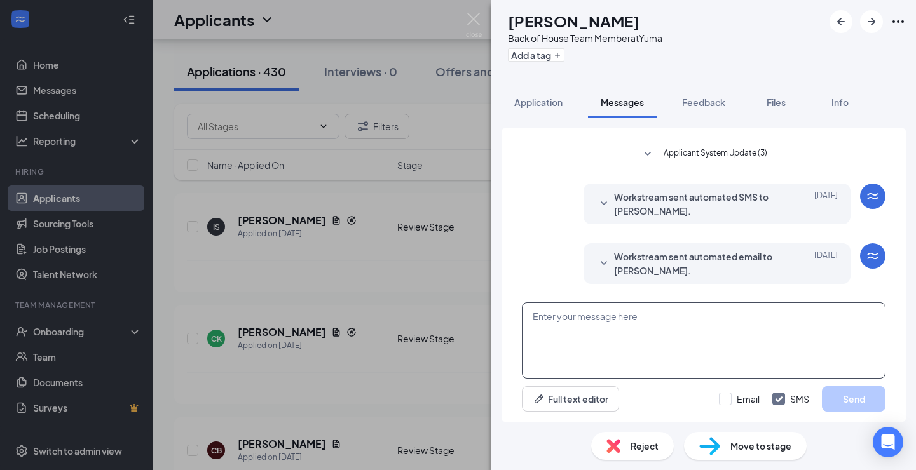
scroll to position [90, 0]
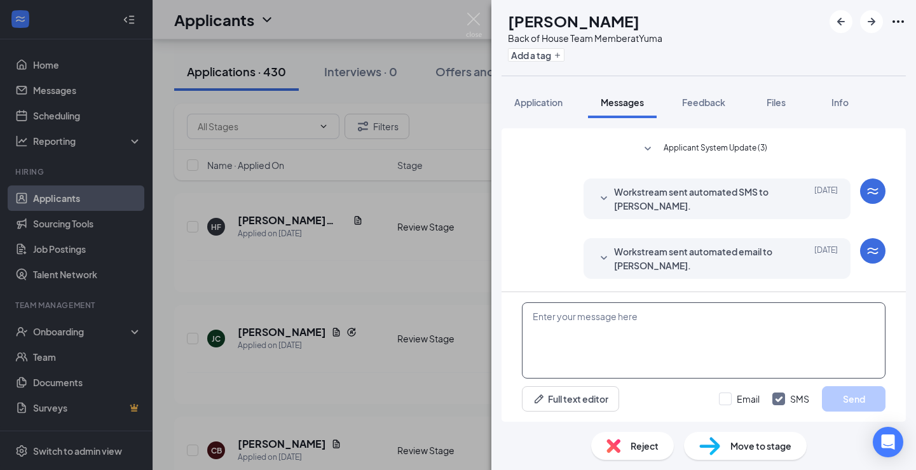
paste textarea "Hi, [PERSON_NAME]! My name is [PERSON_NAME] and I'm the hiring manager for [DEM…"
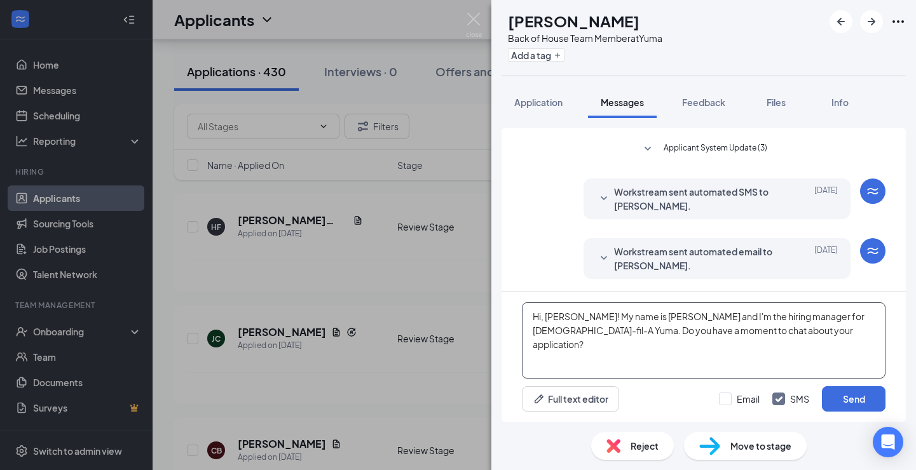
click at [560, 315] on textarea "Hi, [PERSON_NAME]! My name is [PERSON_NAME] and I'm the hiring manager for [DEM…" at bounding box center [703, 340] width 363 height 76
drag, startPoint x: 528, startPoint y: 316, endPoint x: 772, endPoint y: 333, distance: 244.6
click at [772, 333] on textarea "Hi! My name is Melissa and I'm the hiring manager for Chick-fil-A Yuma. Do you …" at bounding box center [703, 340] width 363 height 76
type textarea "Hi! My name is Melissa and I'm the hiring manager for Chick-fil-A Yuma. Do you …"
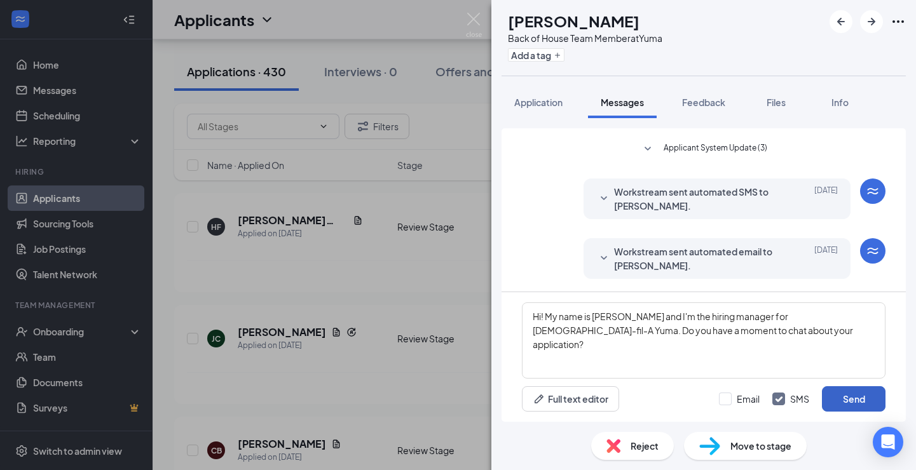
click at [864, 399] on button "Send" at bounding box center [854, 398] width 64 height 25
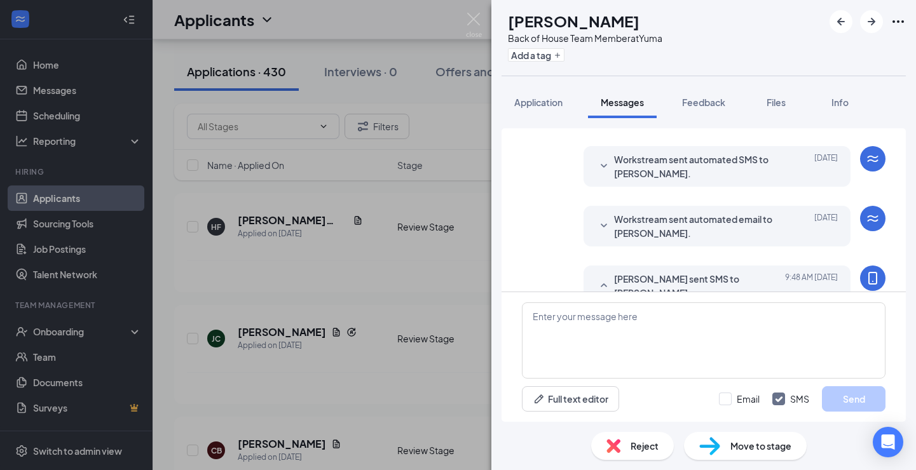
scroll to position [199, 0]
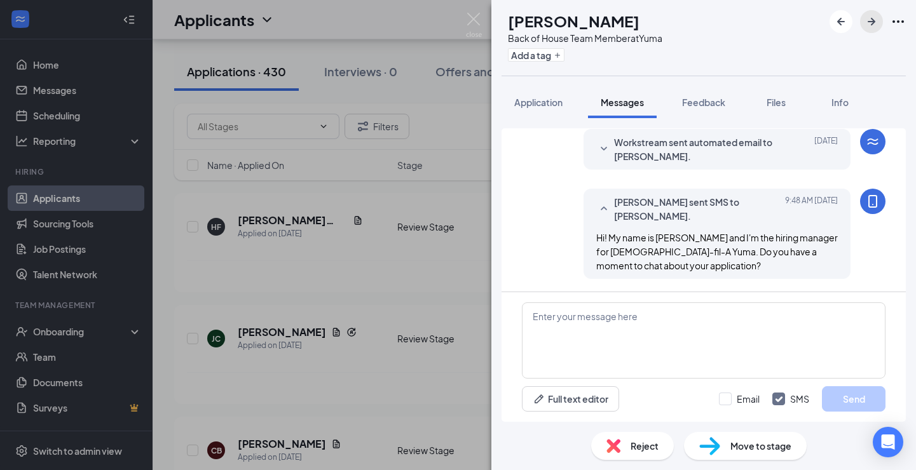
click at [867, 24] on icon "ArrowRight" at bounding box center [870, 21] width 15 height 15
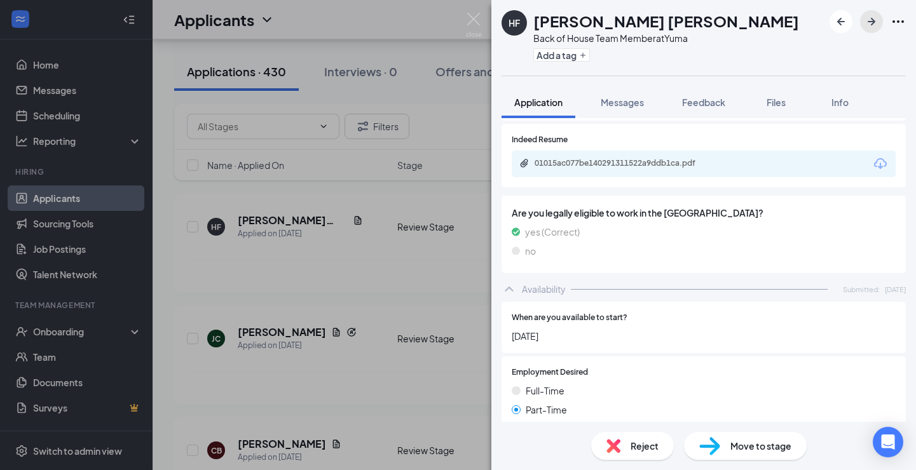
scroll to position [336, 0]
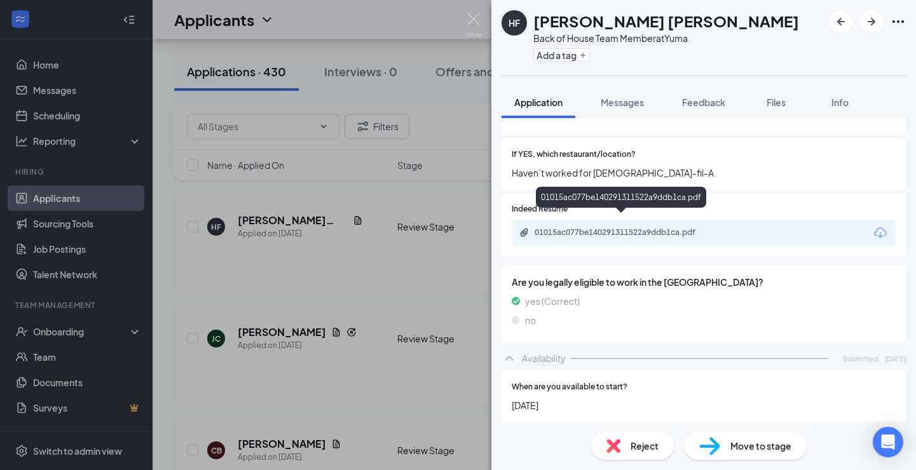
click at [608, 227] on div "01015ac077be140291311522a9ddb1ca.pdf" at bounding box center [623, 232] width 178 height 10
click at [662, 443] on div "Reject" at bounding box center [632, 446] width 83 height 28
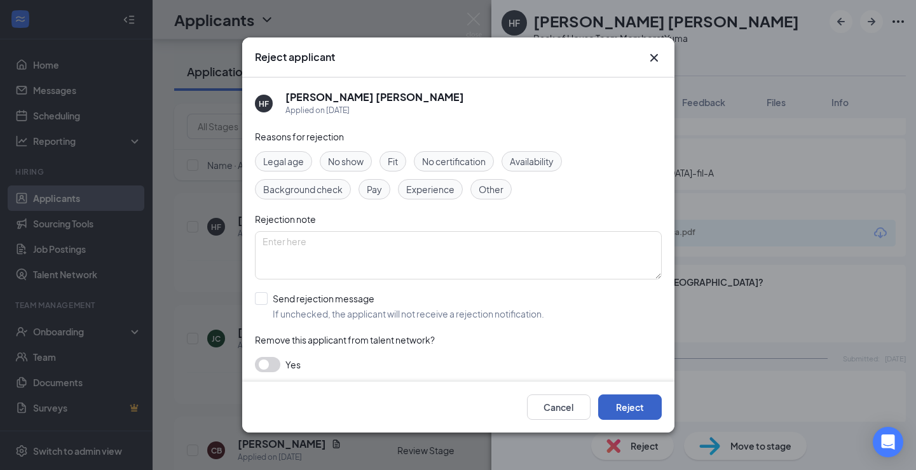
click at [631, 413] on button "Reject" at bounding box center [630, 407] width 64 height 25
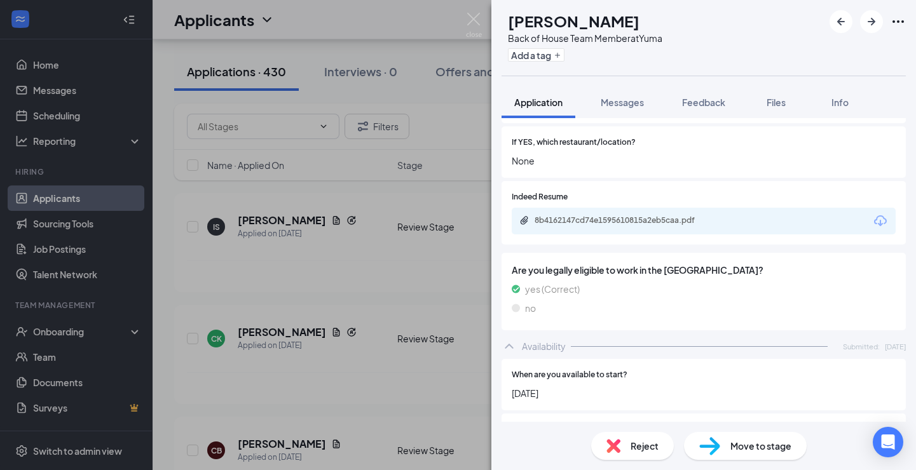
scroll to position [360, 0]
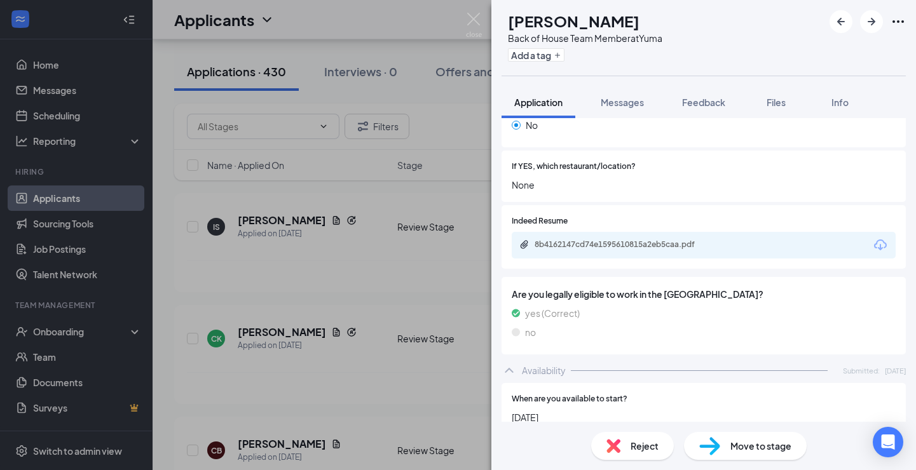
click at [644, 240] on div "8b4162147cd74e1595610815a2eb5caa.pdf" at bounding box center [622, 246] width 206 height 12
